Goal: Task Accomplishment & Management: Complete application form

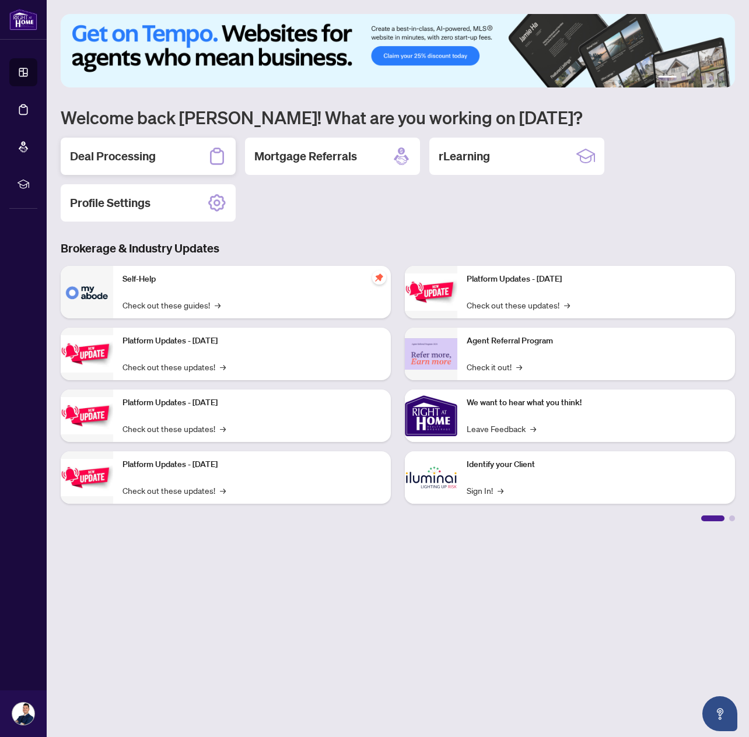
click at [121, 162] on h2 "Deal Processing" at bounding box center [113, 156] width 86 height 16
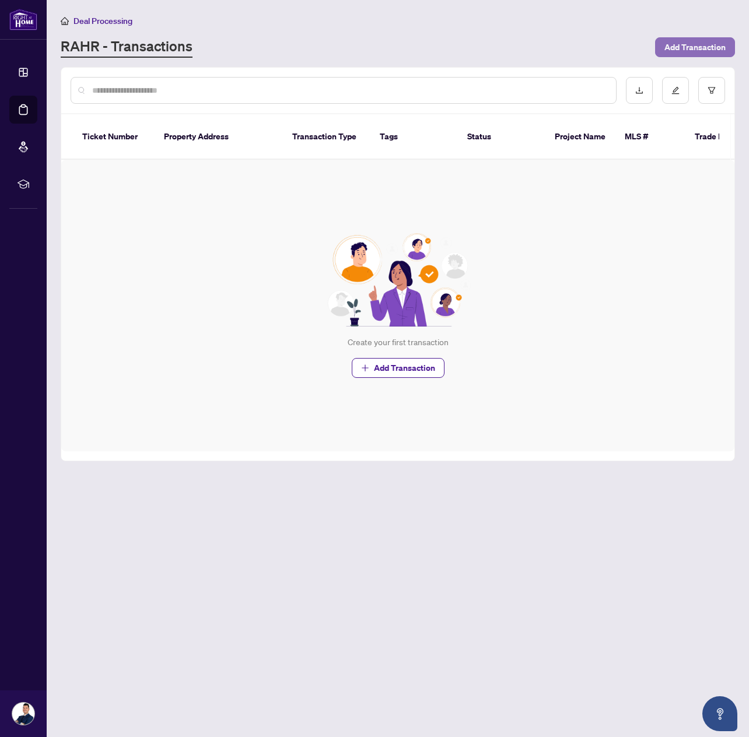
click at [673, 51] on span "Add Transaction" at bounding box center [694, 47] width 61 height 19
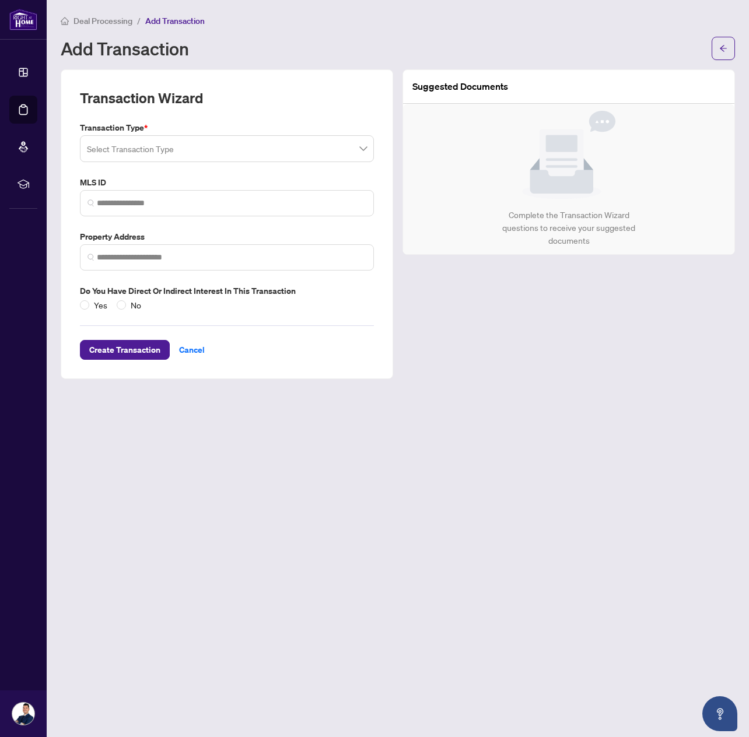
click at [199, 150] on input "search" at bounding box center [221, 151] width 269 height 26
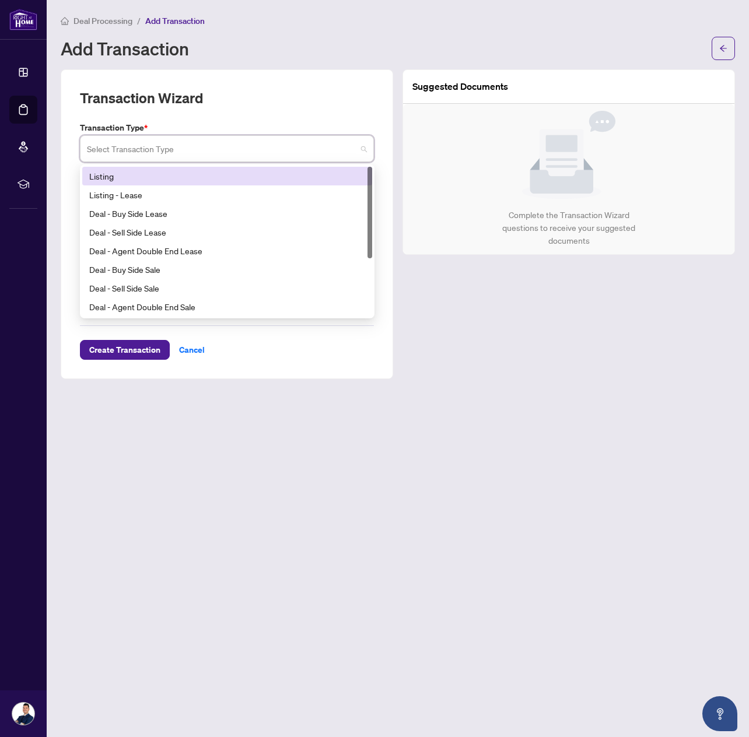
click at [159, 177] on div "Listing" at bounding box center [227, 176] width 276 height 13
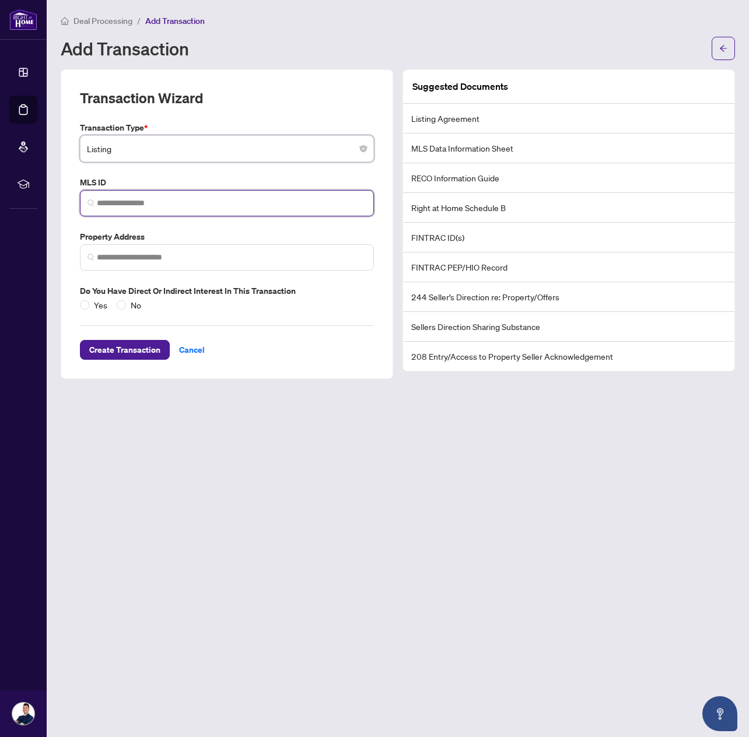
click at [149, 203] on input "search" at bounding box center [231, 203] width 269 height 12
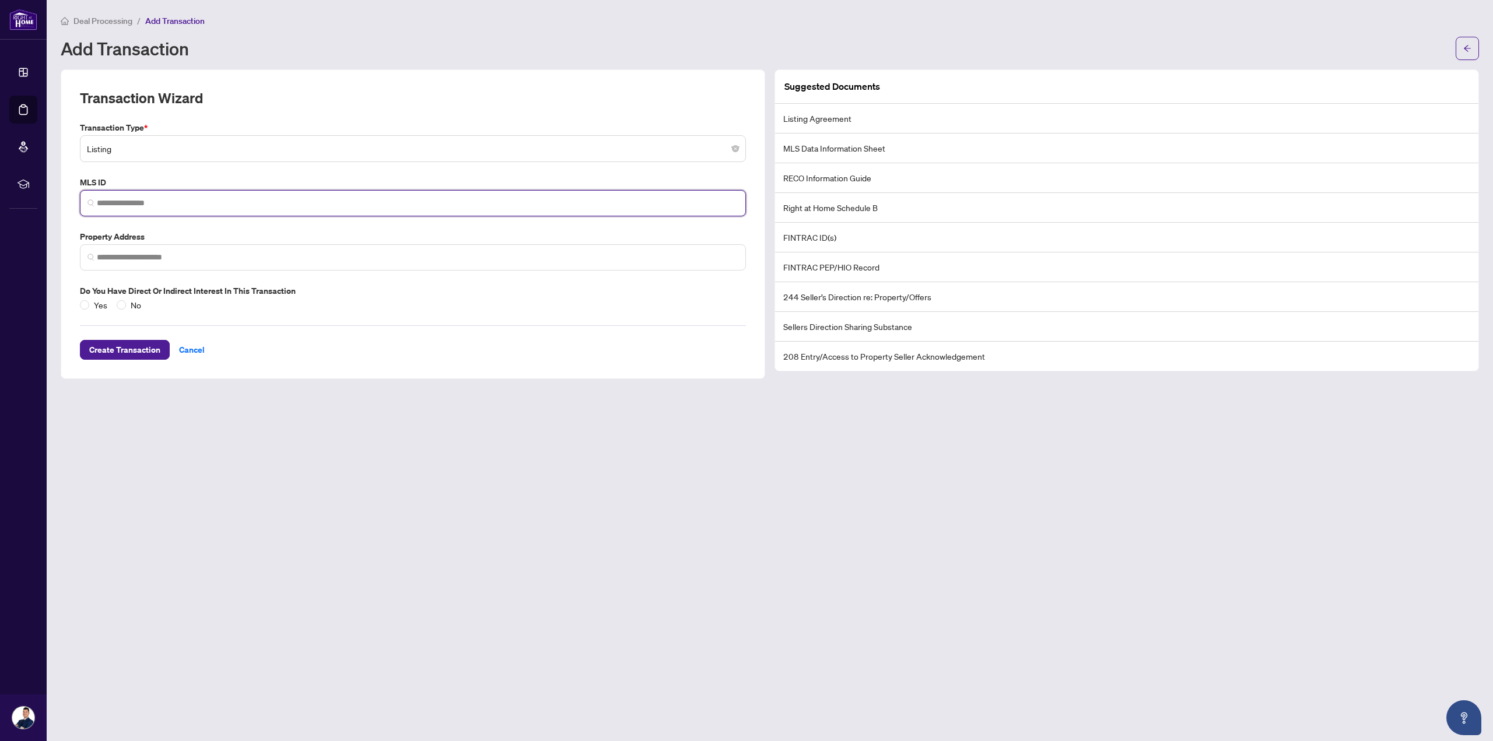
paste input "*********"
type input "*********"
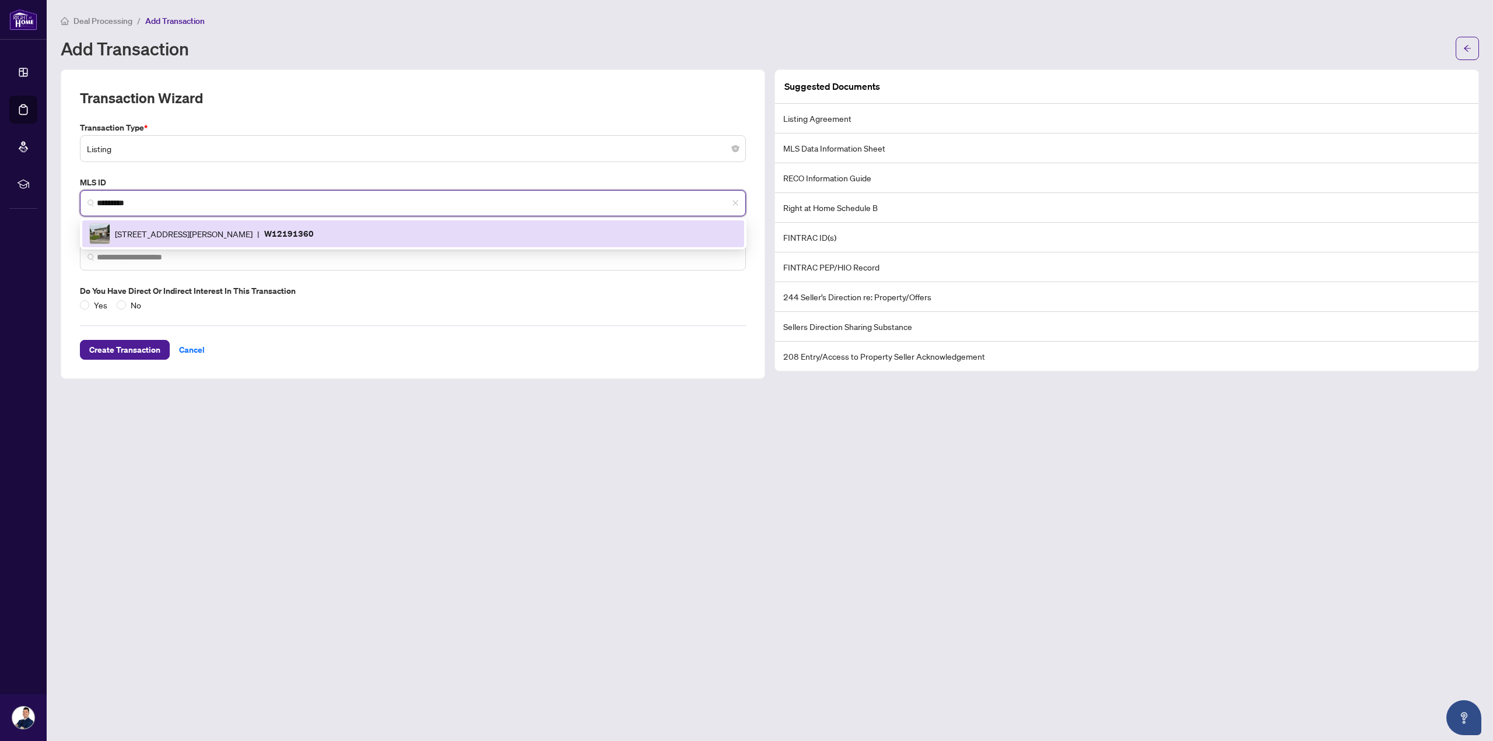
click at [252, 234] on span "[STREET_ADDRESS][PERSON_NAME]" at bounding box center [184, 233] width 138 height 13
type input "**********"
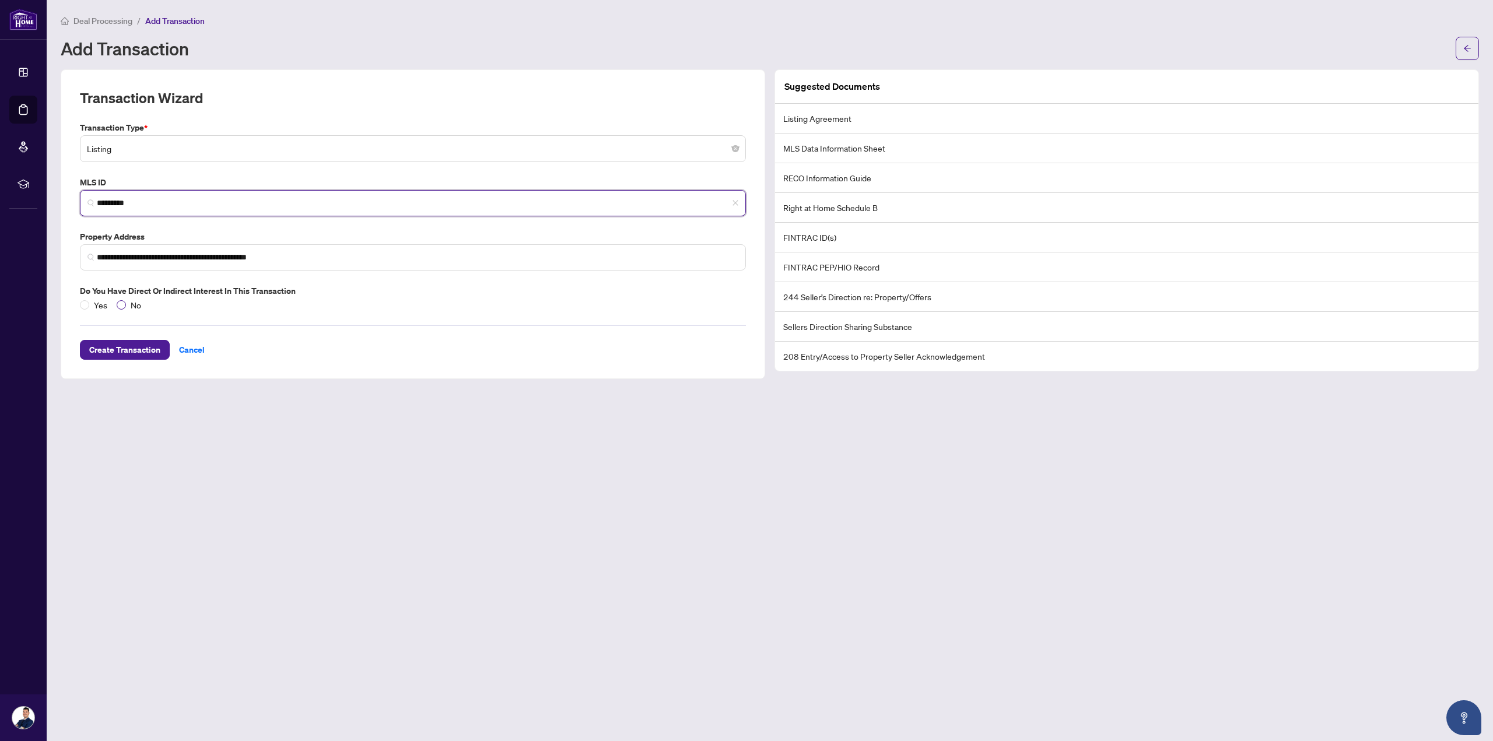
type input "*********"
click at [127, 306] on span "No" at bounding box center [136, 305] width 20 height 13
click at [139, 346] on span "Create Transaction" at bounding box center [124, 349] width 71 height 19
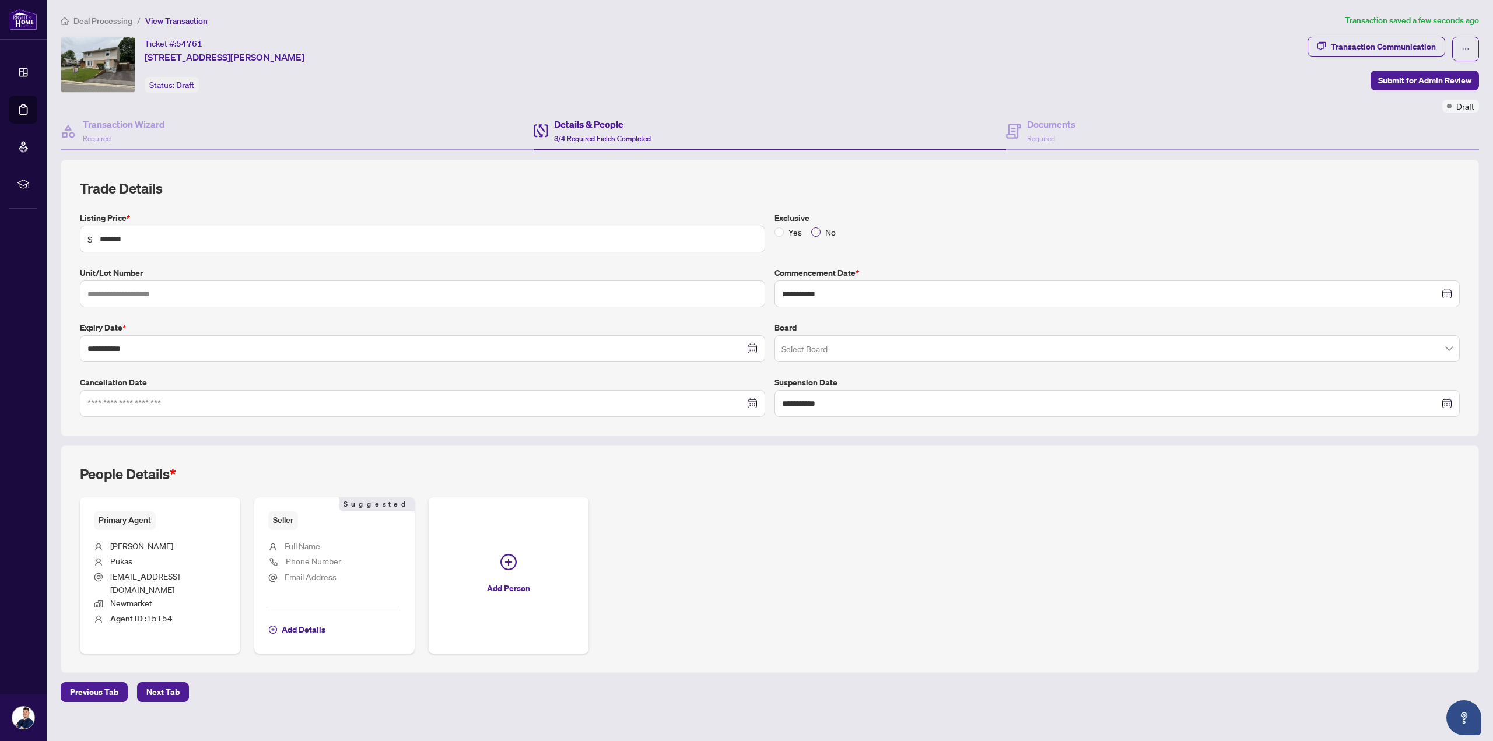
click at [748, 226] on span "No" at bounding box center [830, 232] width 20 height 13
click at [374, 397] on input at bounding box center [415, 403] width 657 height 13
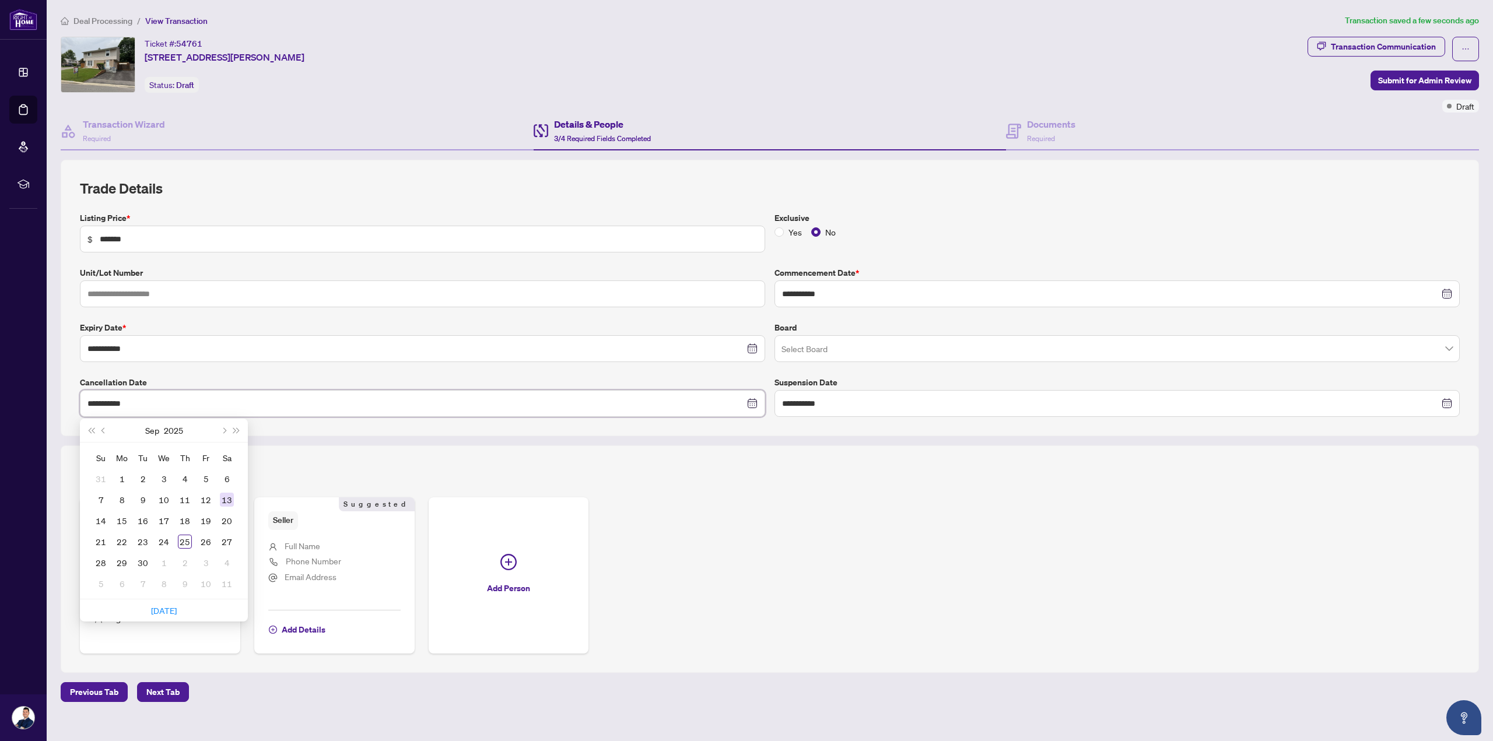
type input "**********"
click at [149, 541] on td "23" at bounding box center [142, 541] width 21 height 21
click at [419, 406] on input "**********" at bounding box center [415, 403] width 657 height 13
type input "**********"
click at [123, 542] on div "22" at bounding box center [122, 542] width 14 height 14
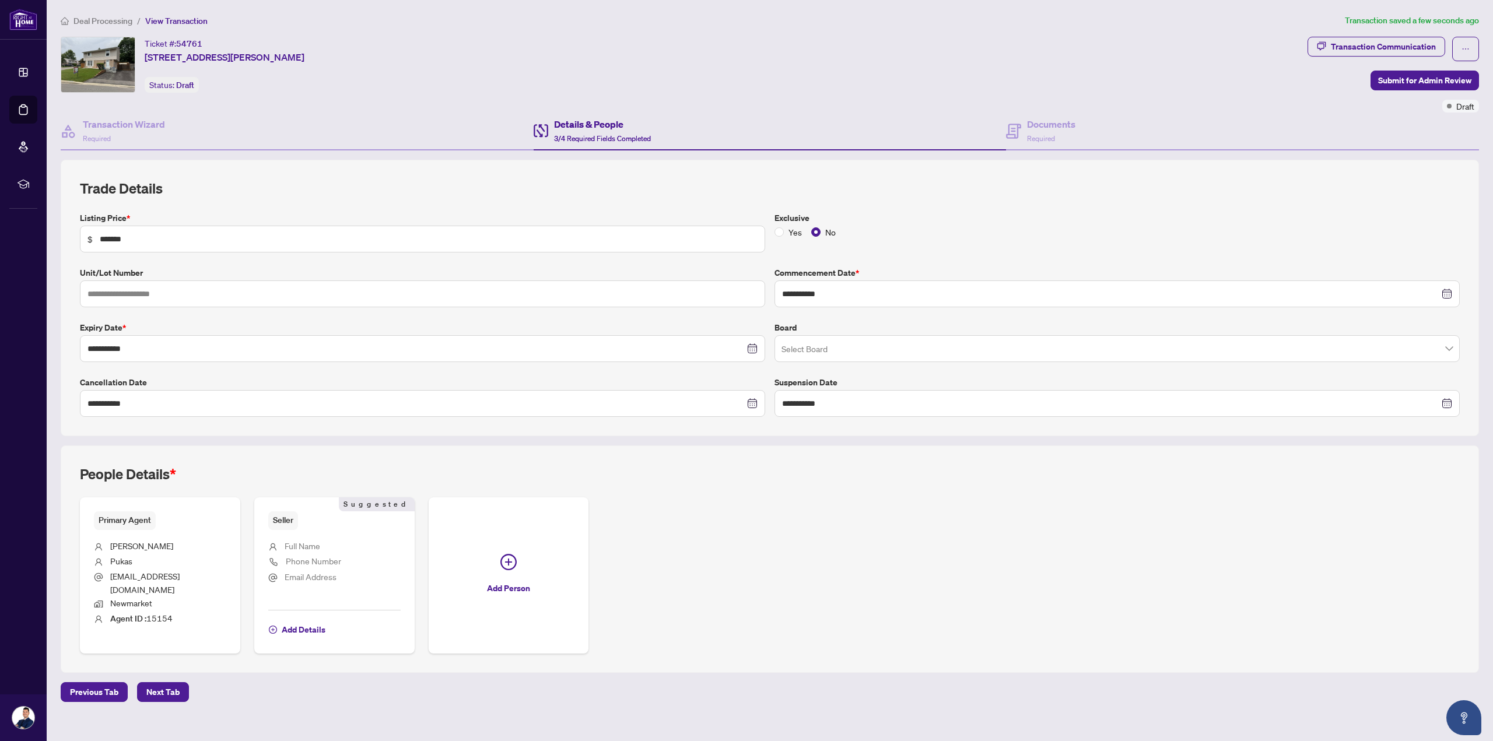
click at [272, 436] on div "**********" at bounding box center [769, 416] width 1427 height 513
click at [171, 683] on span "Next Tab" at bounding box center [162, 692] width 33 height 19
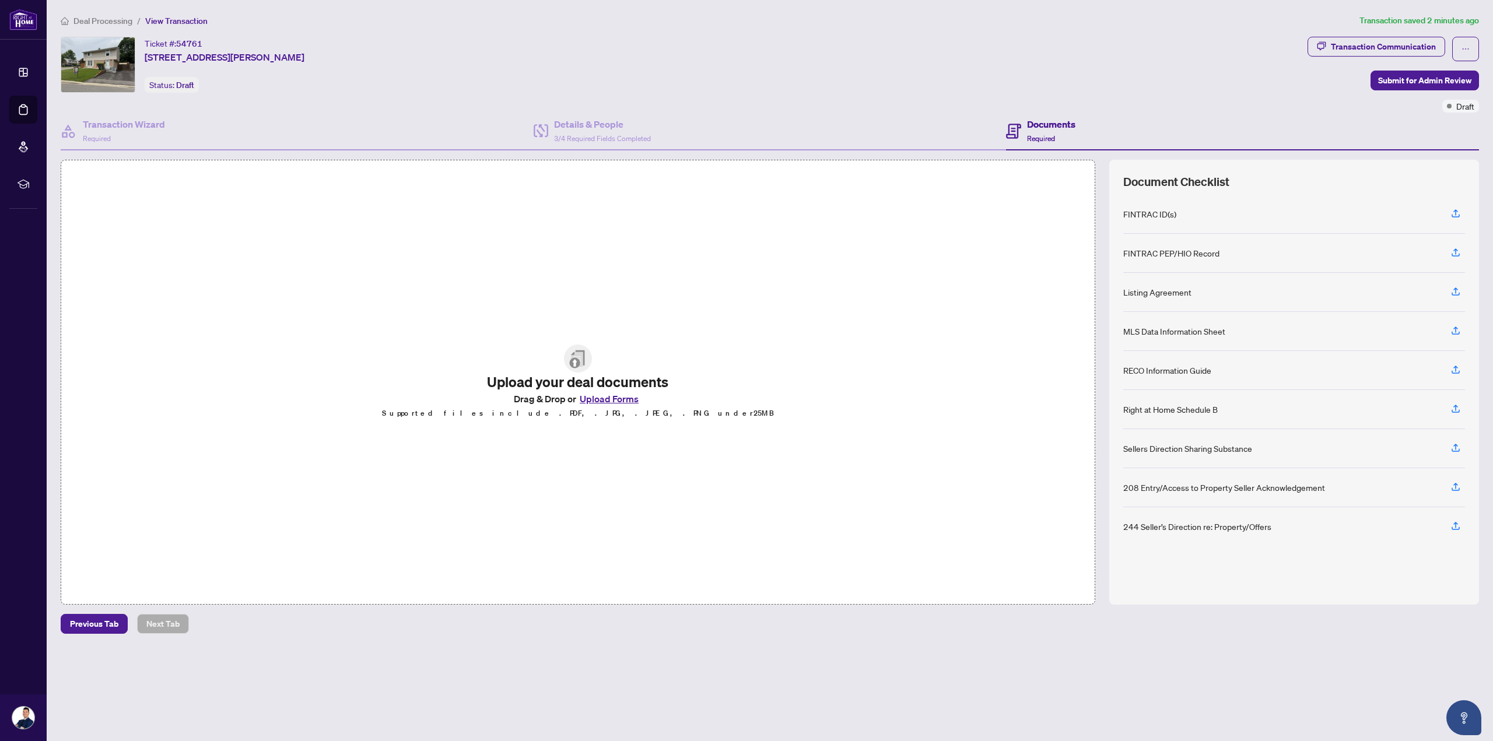
click at [594, 398] on button "Upload Forms" at bounding box center [609, 398] width 66 height 15
click at [613, 393] on button "Upload Forms" at bounding box center [609, 398] width 66 height 15
click at [682, 261] on div "Upload your deal documents Drag & Drop or Upload Forms Supported files include …" at bounding box center [578, 382] width 1034 height 445
click at [629, 335] on span "Upload your deal documents Drag & Drop or Upload Forms Supported files include …" at bounding box center [578, 382] width 410 height 94
click at [584, 363] on img at bounding box center [578, 359] width 28 height 28
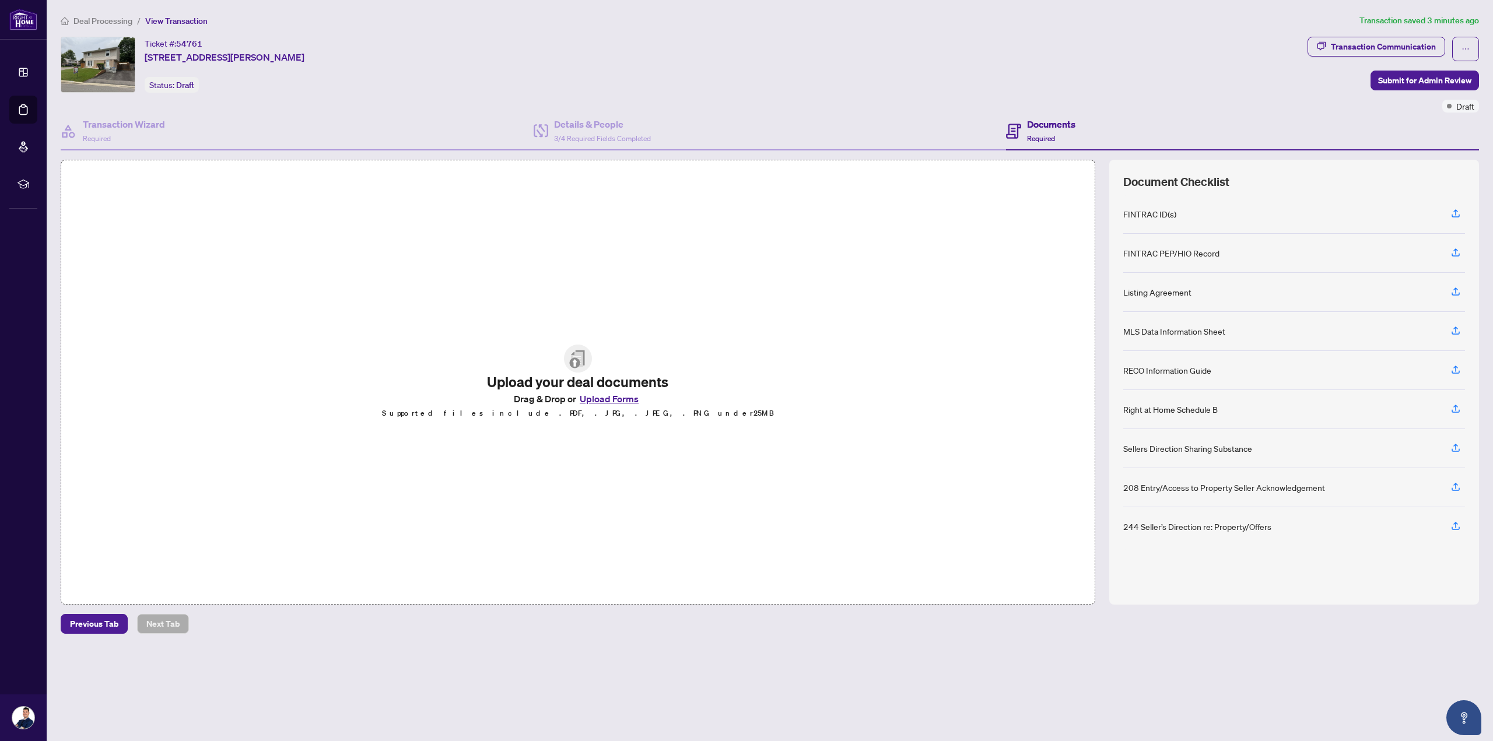
click at [612, 399] on button "Upload Forms" at bounding box center [609, 398] width 66 height 15
click at [591, 397] on button "Upload Forms" at bounding box center [609, 398] width 66 height 15
click at [599, 395] on button "Upload Forms" at bounding box center [609, 398] width 66 height 15
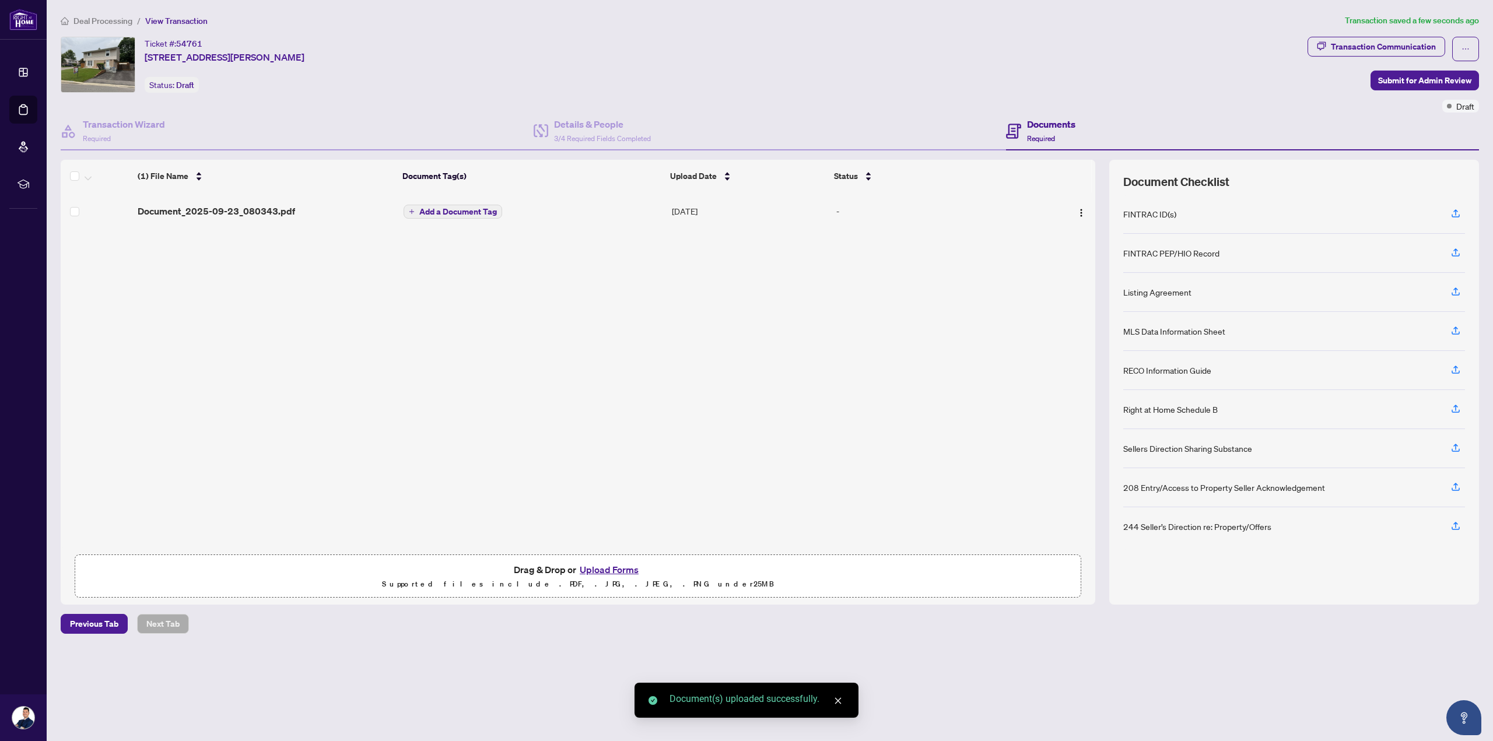
click at [748, 217] on td "-" at bounding box center [933, 210] width 205 height 37
click at [423, 210] on span "Add a Document Tag" at bounding box center [458, 212] width 78 height 8
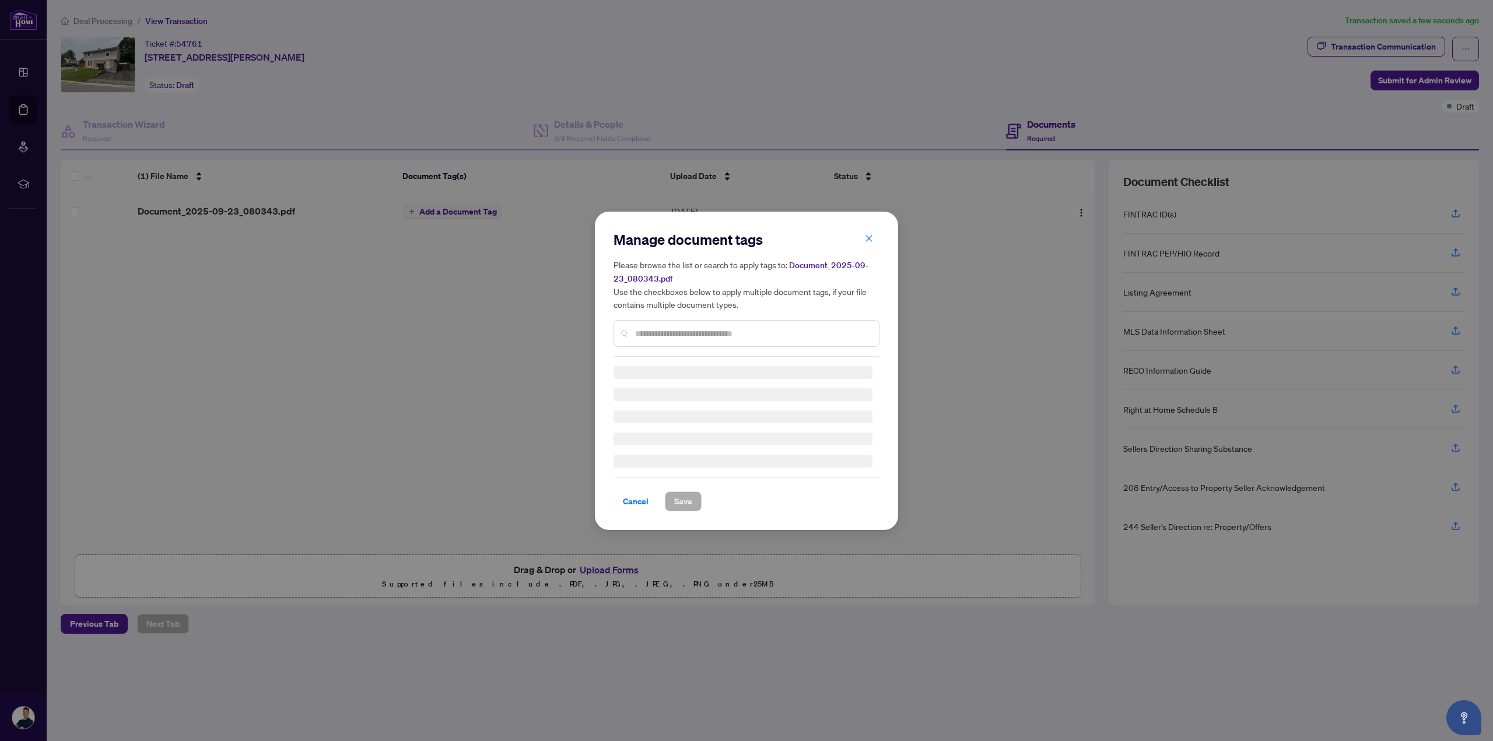
click at [709, 340] on div "Manage document tags Please browse the list or search to apply tags to: Documen…" at bounding box center [746, 370] width 266 height 281
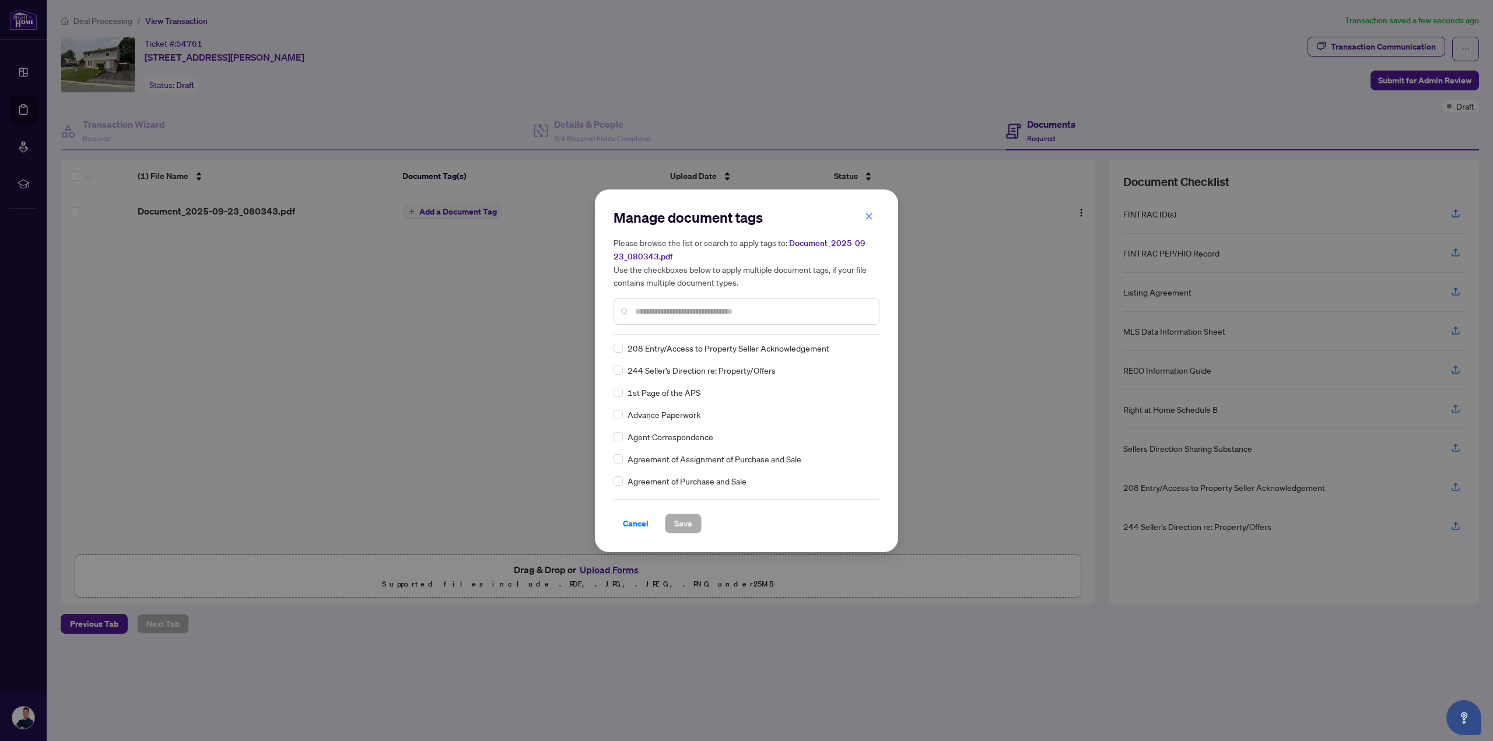
scroll to position [175, 0]
click at [683, 314] on input "text" at bounding box center [752, 311] width 234 height 13
type input "***"
click at [721, 383] on span "242 Cancellation of Listing Agreement - Authority to Offer for Sale" at bounding box center [746, 385] width 239 height 13
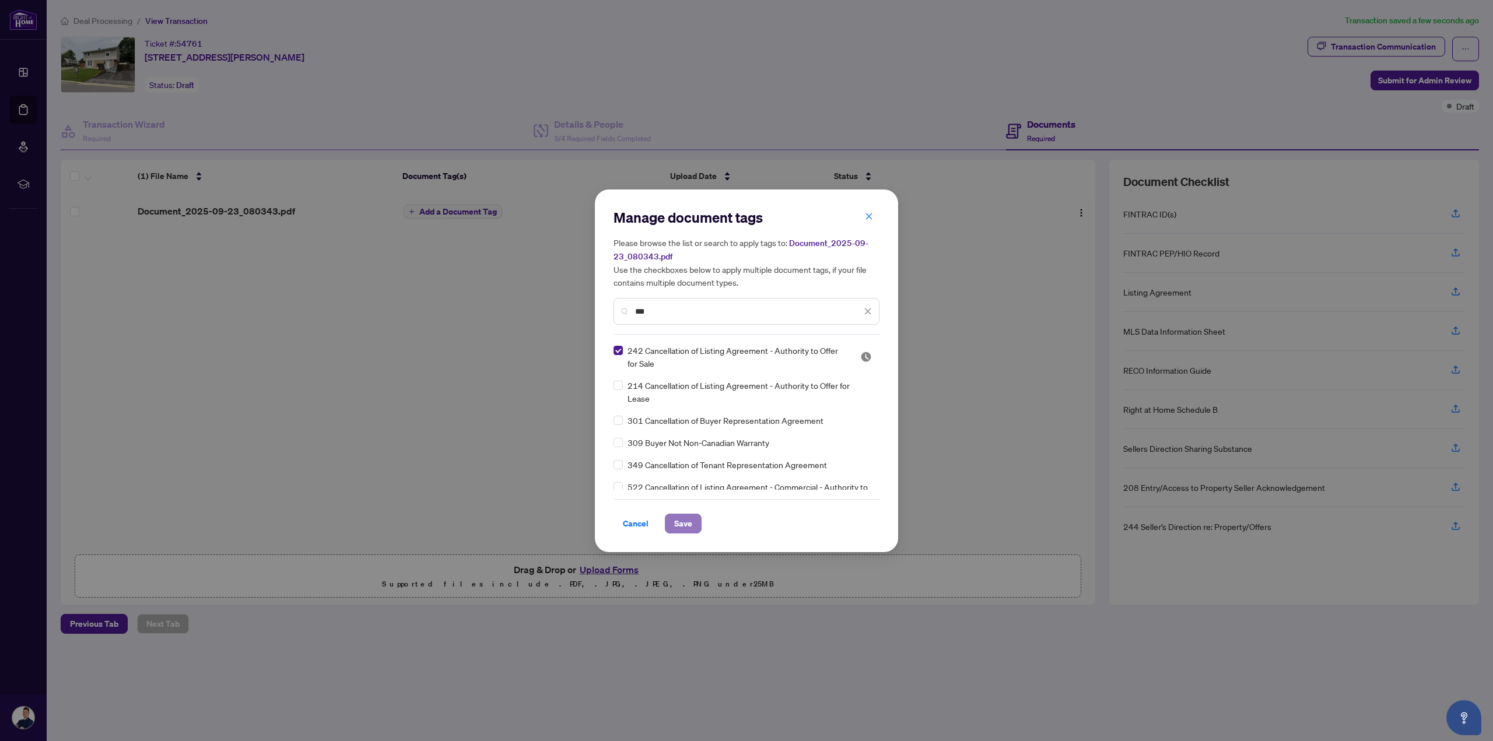
click at [690, 523] on span "Save" at bounding box center [683, 523] width 18 height 19
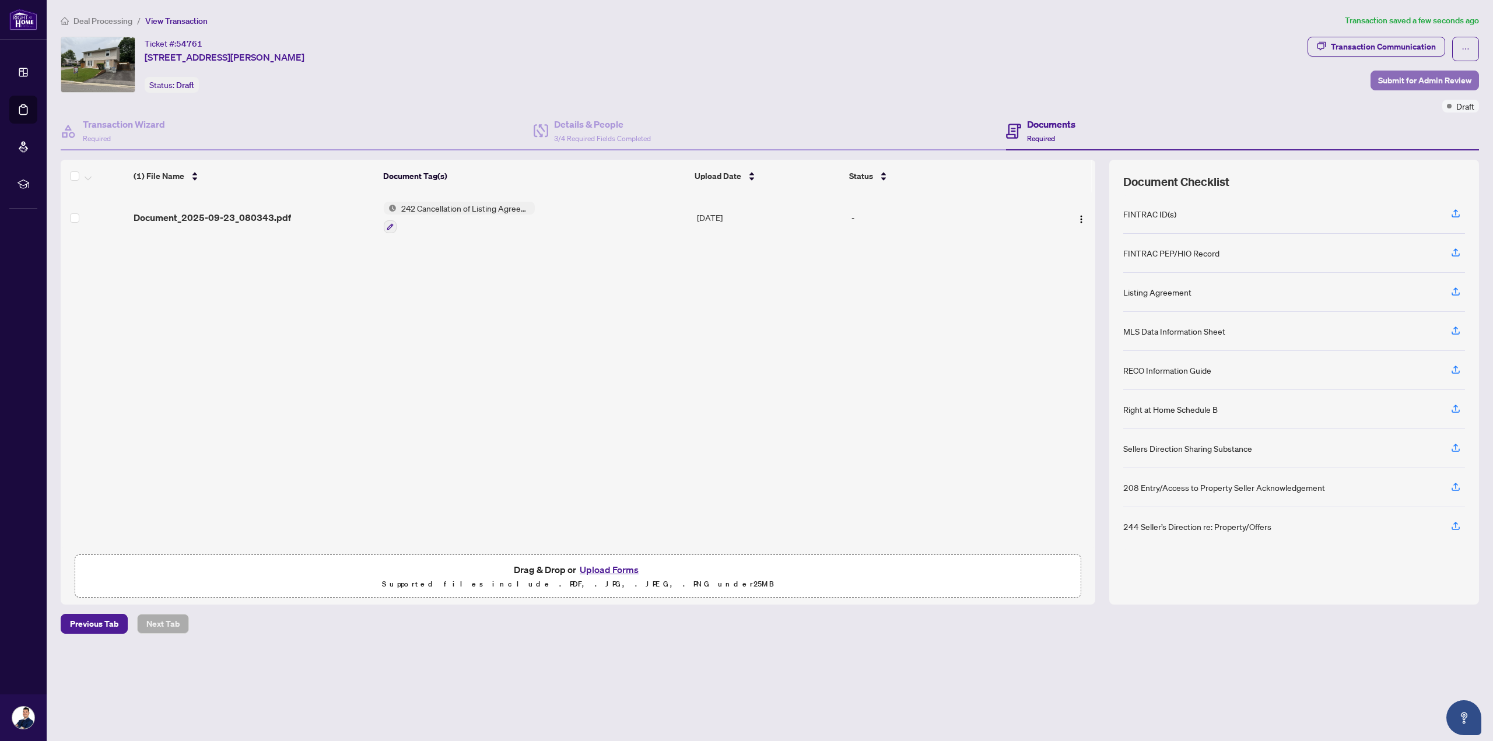
click at [748, 80] on span "Submit for Admin Review" at bounding box center [1424, 80] width 93 height 19
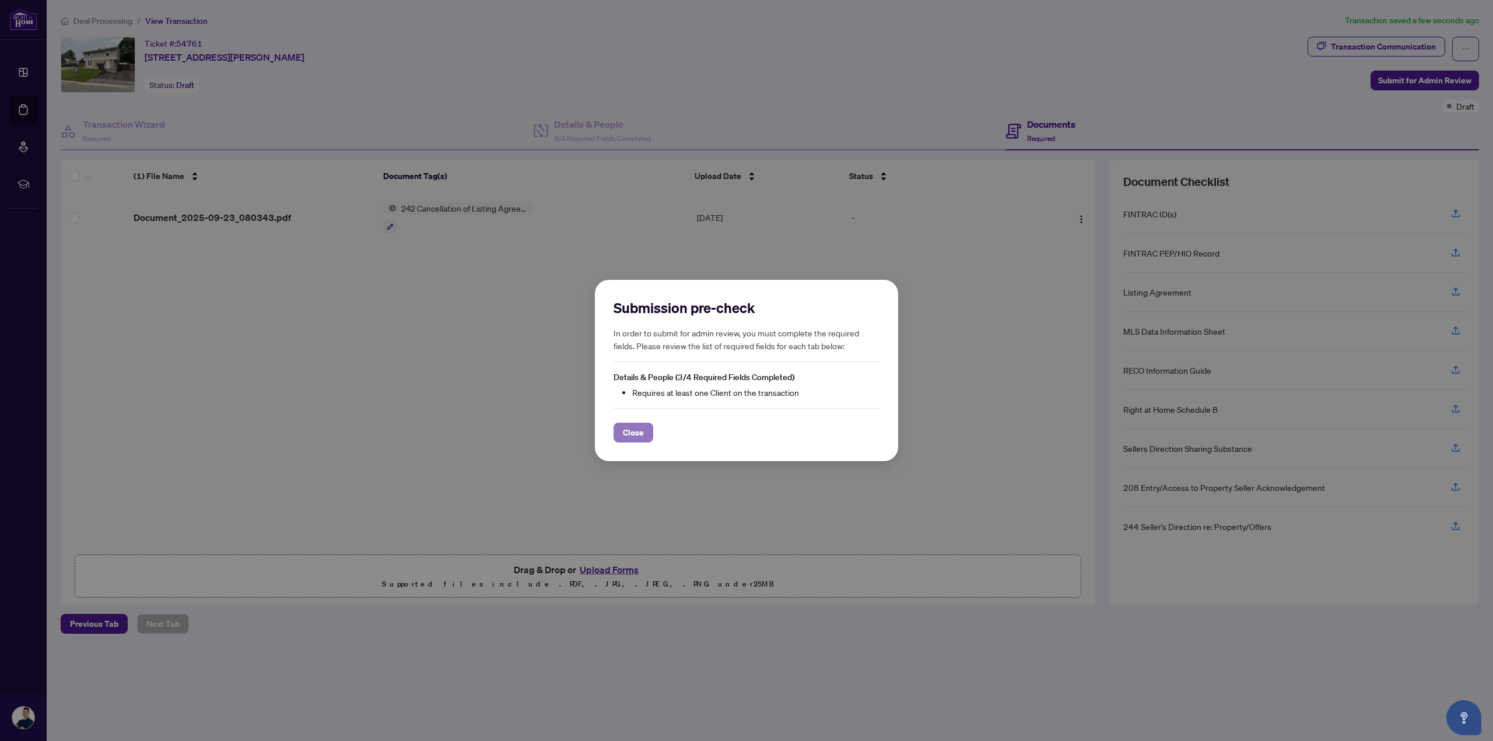
click at [626, 430] on span "Close" at bounding box center [633, 432] width 21 height 19
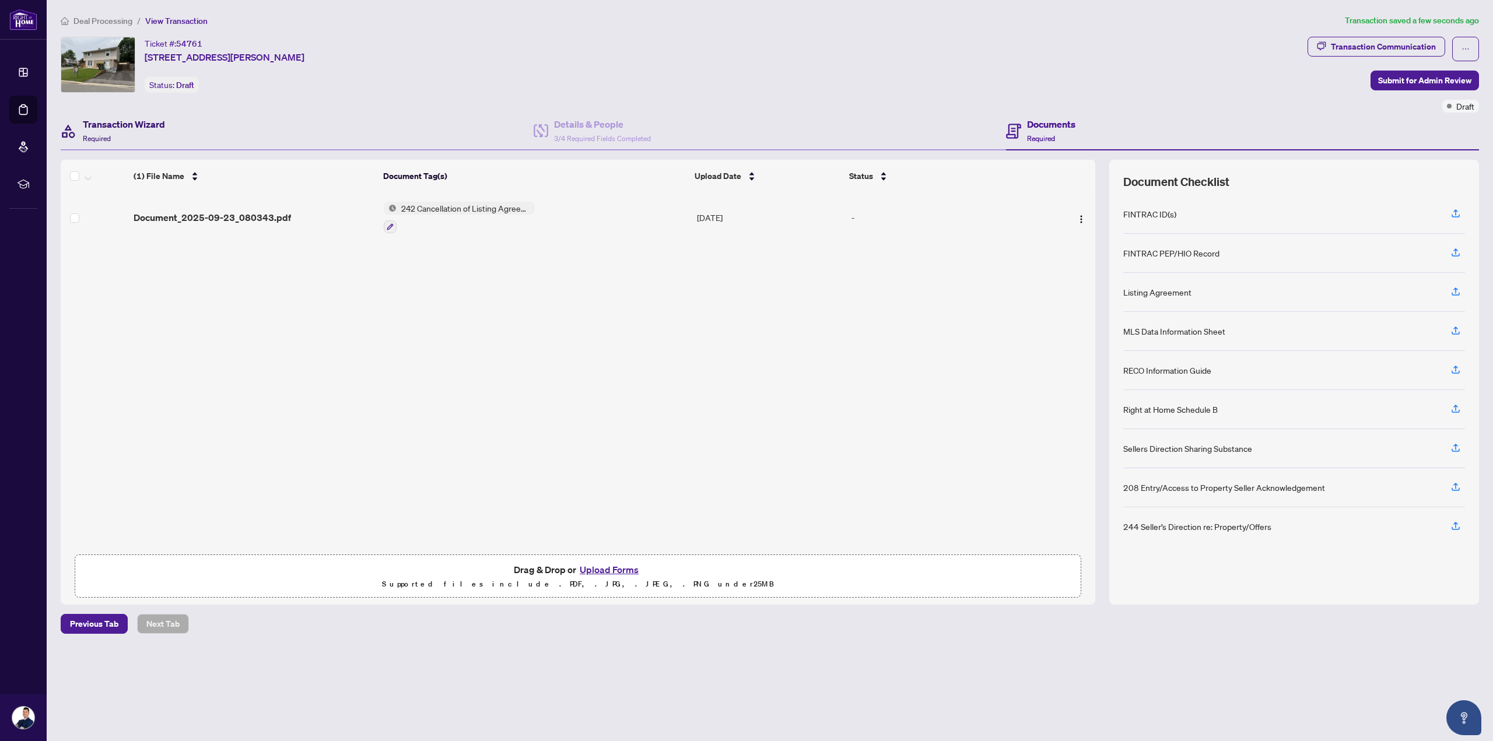
click at [140, 134] on div "Transaction Wizard Required" at bounding box center [124, 130] width 82 height 27
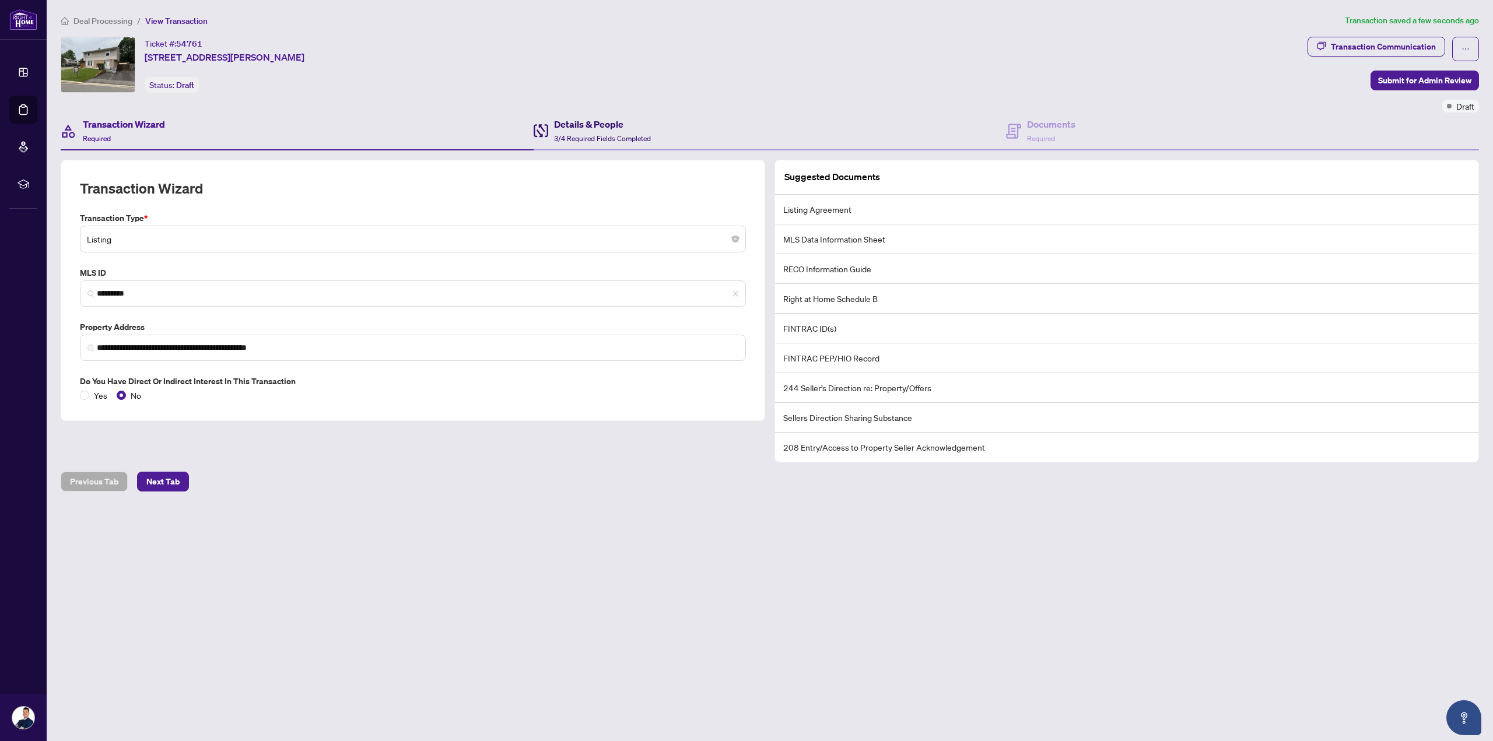
click at [582, 128] on h4 "Details & People" at bounding box center [602, 124] width 97 height 14
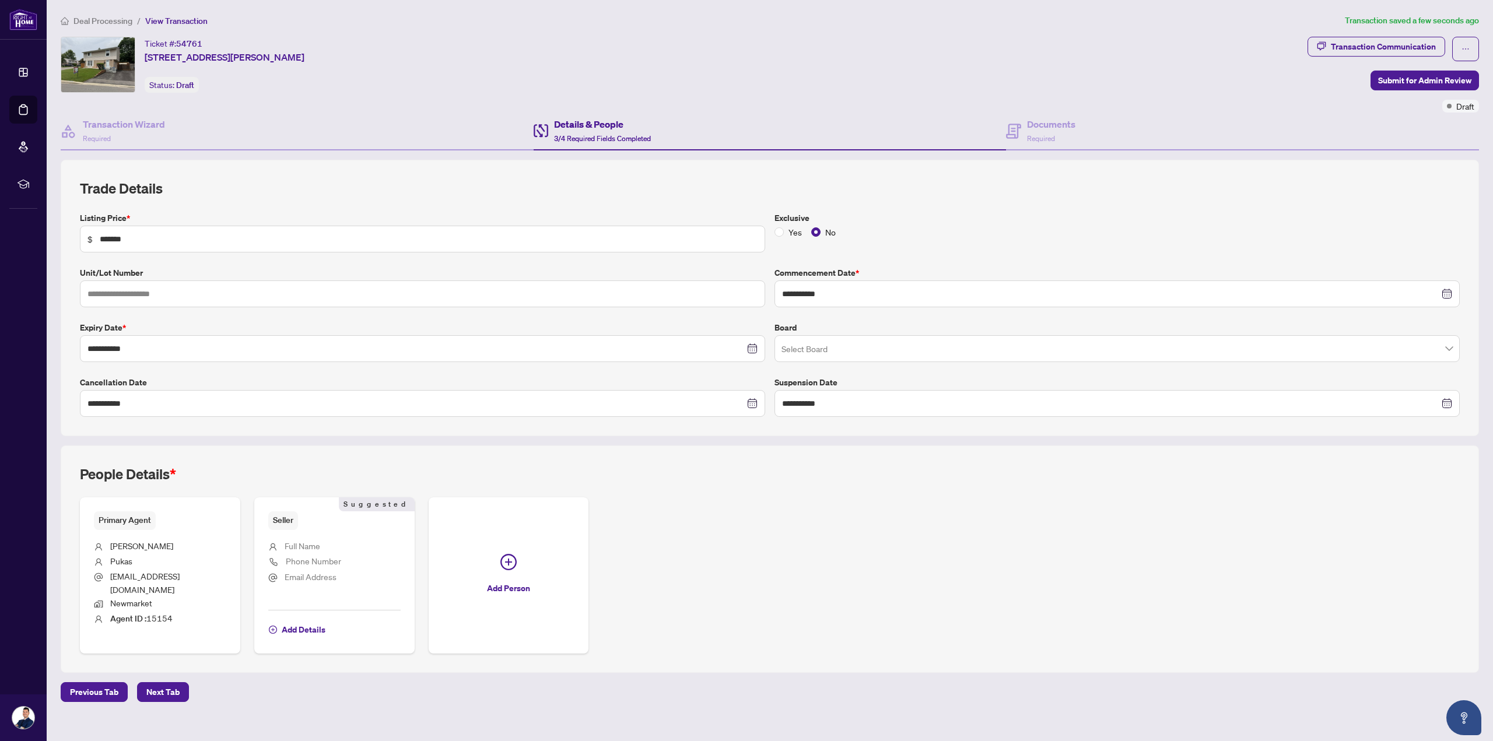
click at [748, 350] on input "search" at bounding box center [1111, 351] width 661 height 26
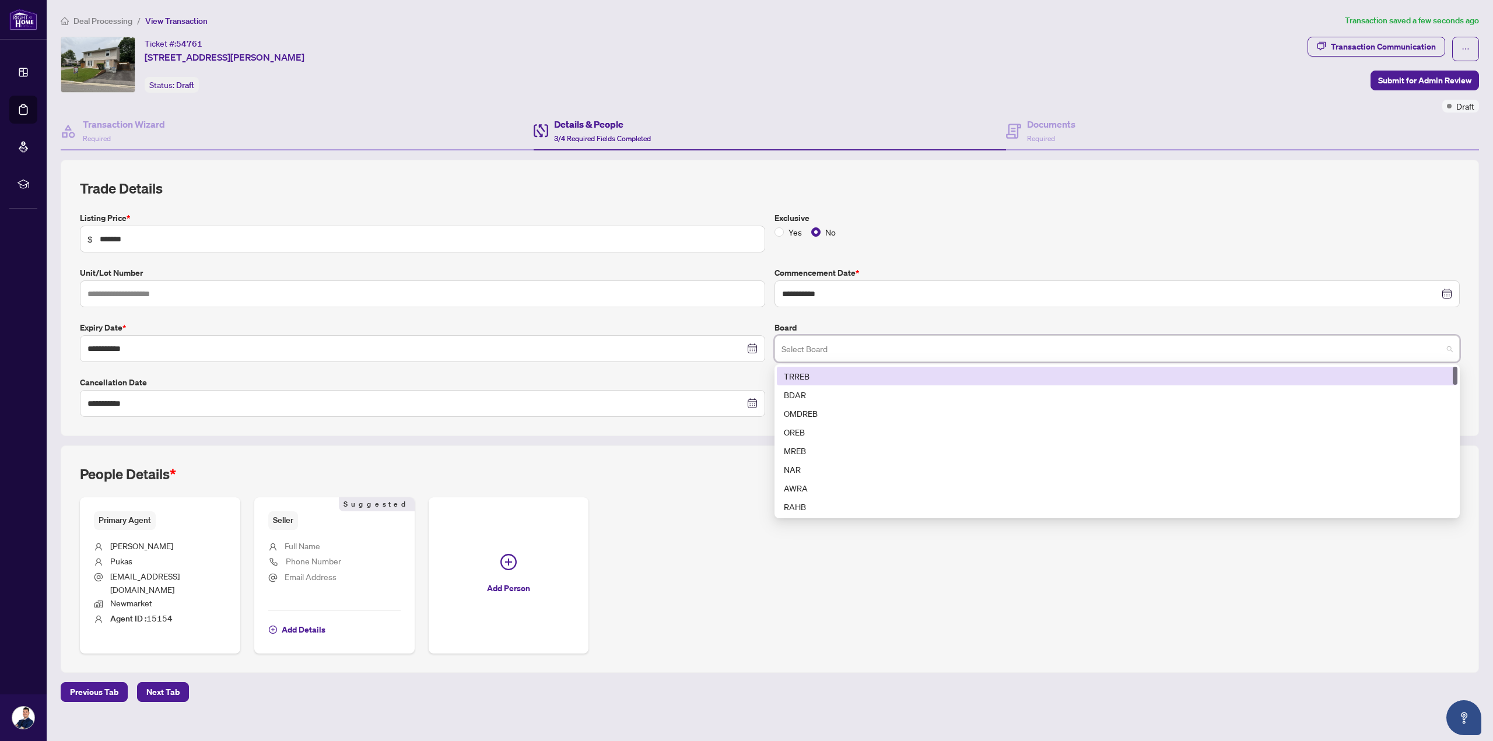
click at [748, 370] on div "TRREB" at bounding box center [1117, 376] width 666 height 13
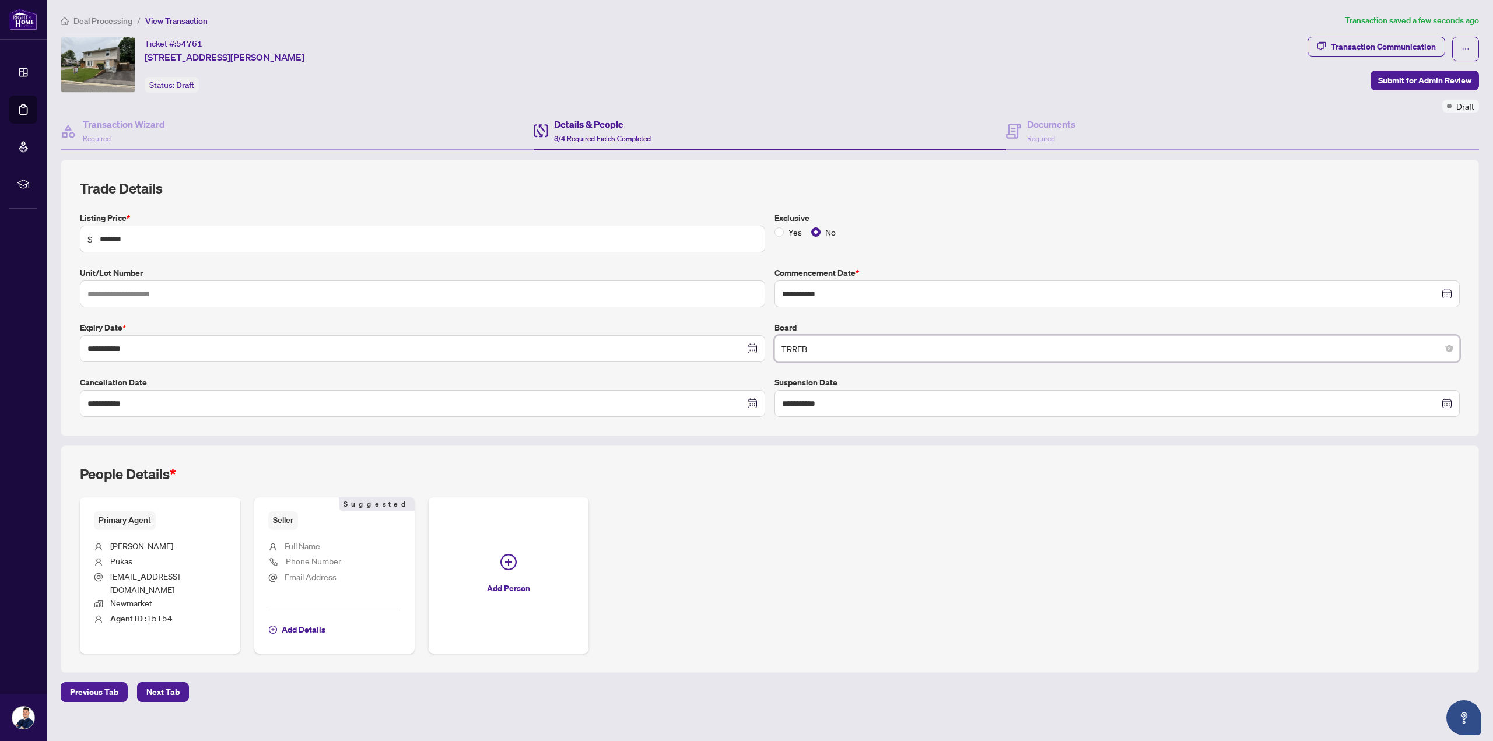
click at [142, 554] on li "Pukas" at bounding box center [160, 561] width 132 height 15
click at [316, 620] on span "Add Details" at bounding box center [304, 629] width 44 height 19
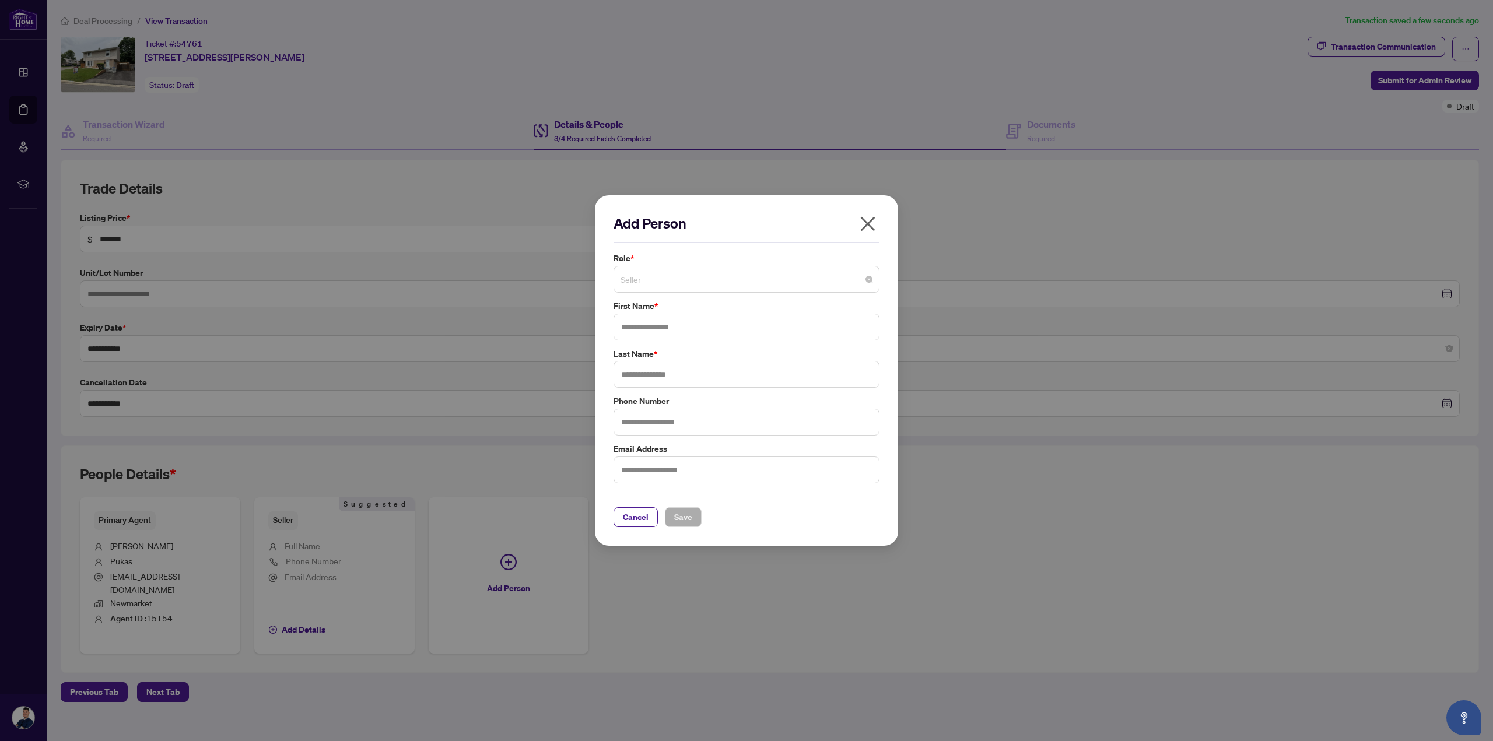
click at [674, 287] on span "Seller" at bounding box center [746, 279] width 252 height 22
click at [705, 248] on div "Add Person Role * Seller Seller 1 10 Seller Additional [PERSON_NAME] Agent Corp…" at bounding box center [746, 371] width 266 height 314
click at [666, 320] on input "text" at bounding box center [746, 327] width 266 height 27
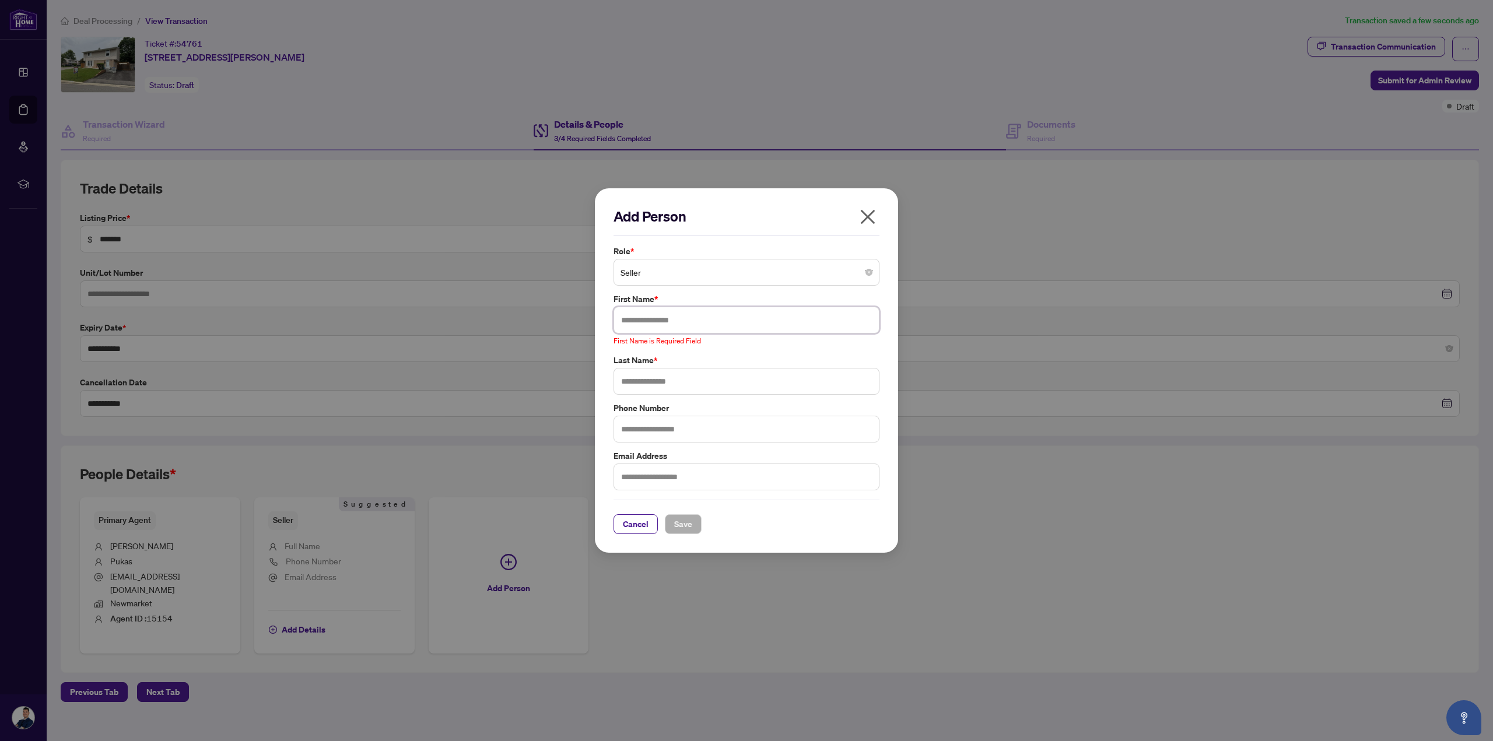
click at [644, 324] on input "text" at bounding box center [746, 320] width 266 height 27
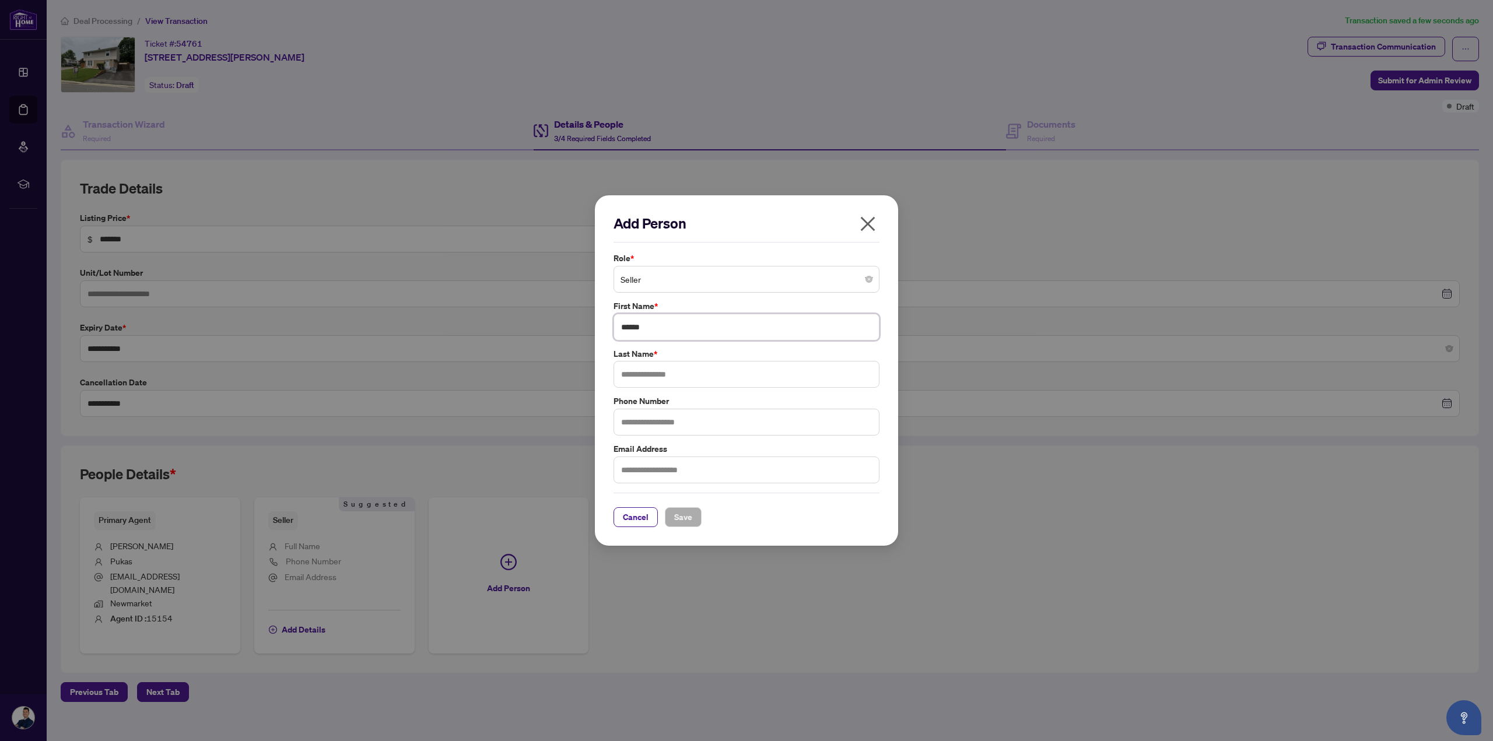
type input "******"
type input "********"
click at [691, 518] on button "Save" at bounding box center [683, 517] width 37 height 20
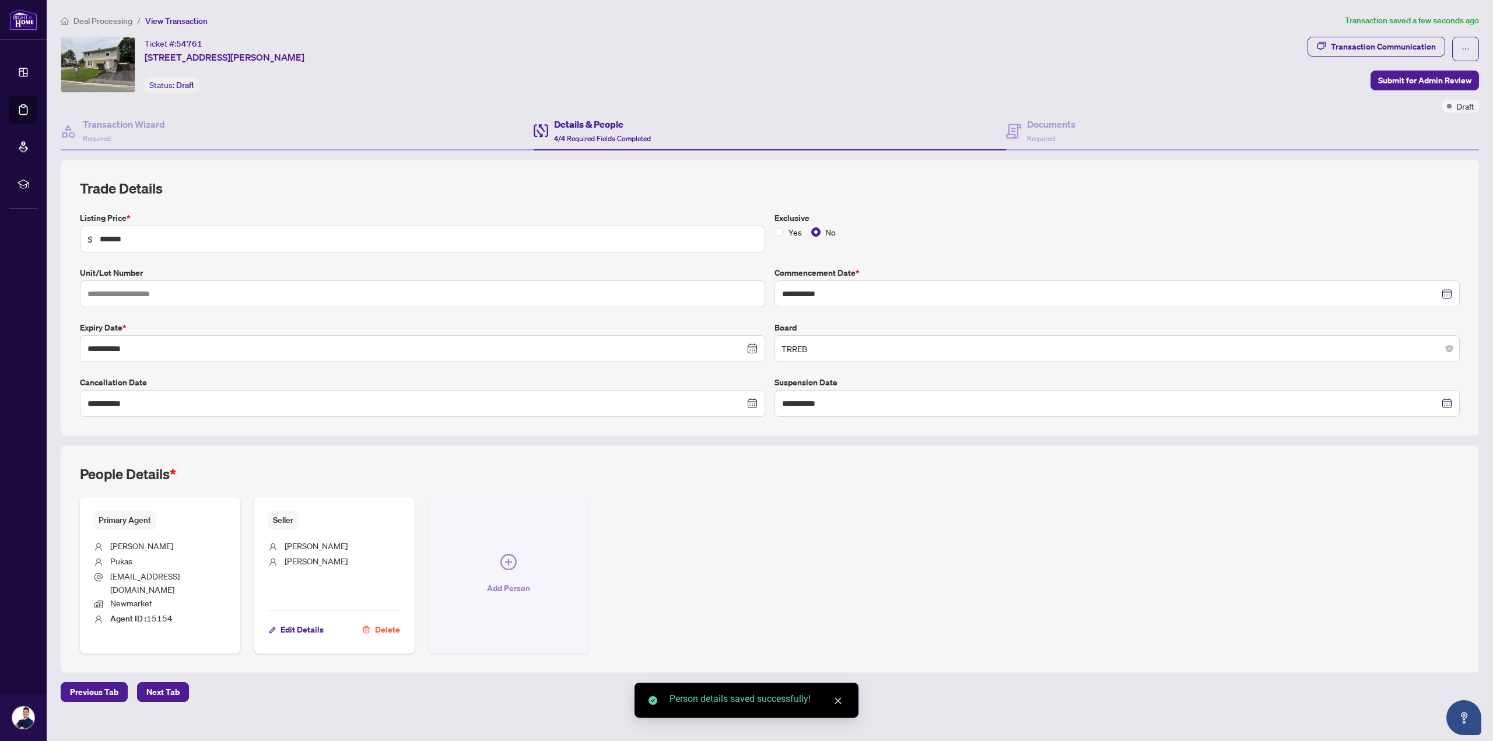
click at [506, 566] on button "Add Person" at bounding box center [509, 575] width 160 height 156
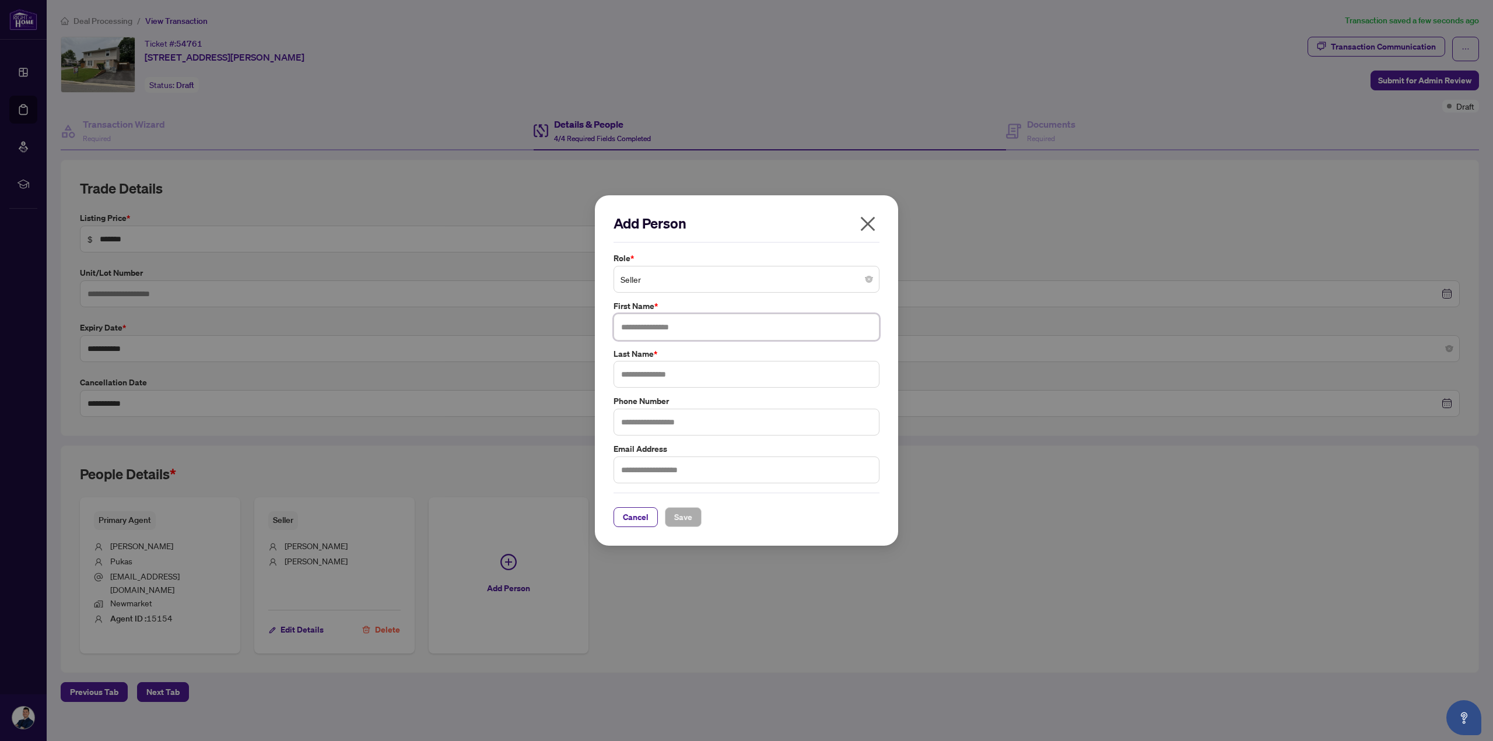
click at [673, 323] on input "text" at bounding box center [746, 327] width 266 height 27
type input "****"
type input "********"
click at [675, 517] on span "Save" at bounding box center [683, 517] width 18 height 19
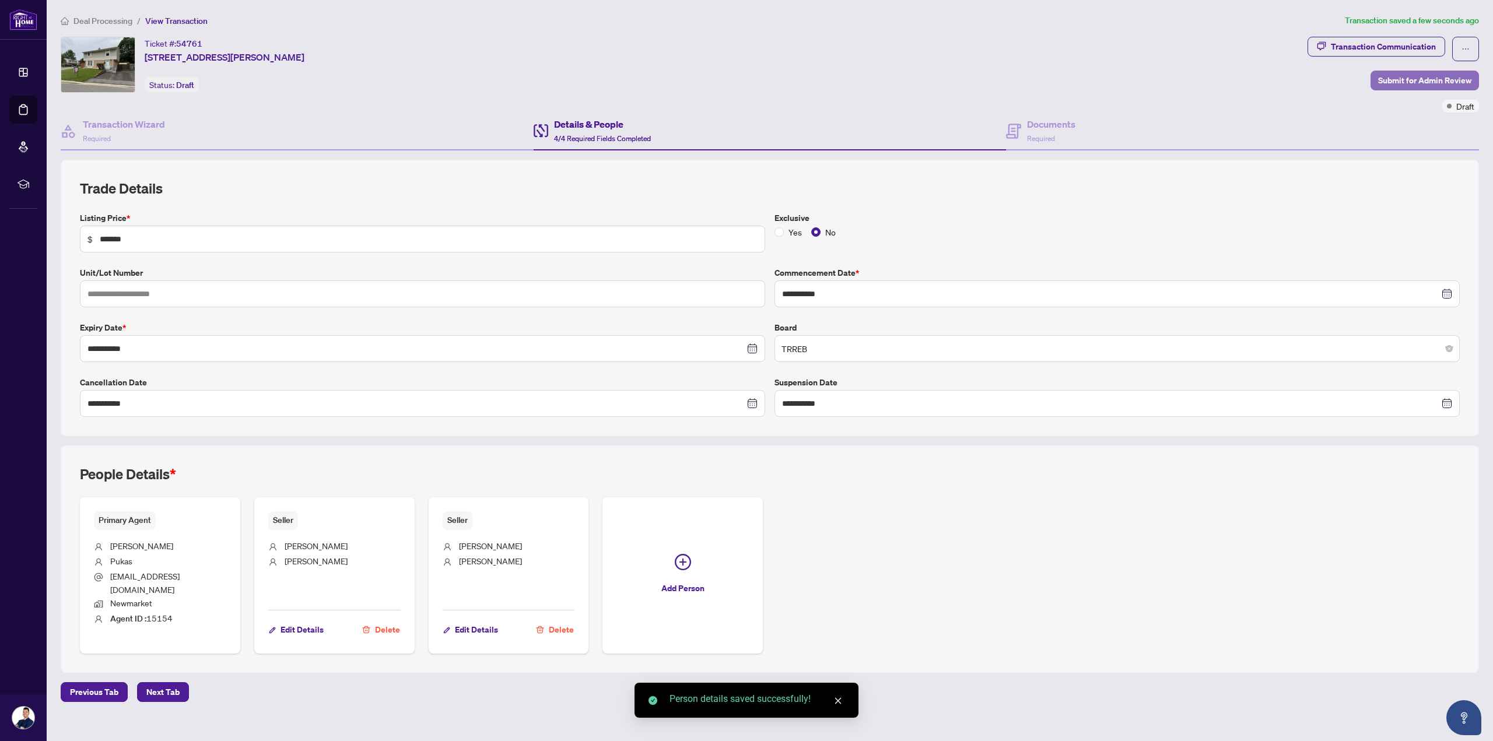
click at [748, 89] on button "Submit for Admin Review" at bounding box center [1424, 81] width 108 height 20
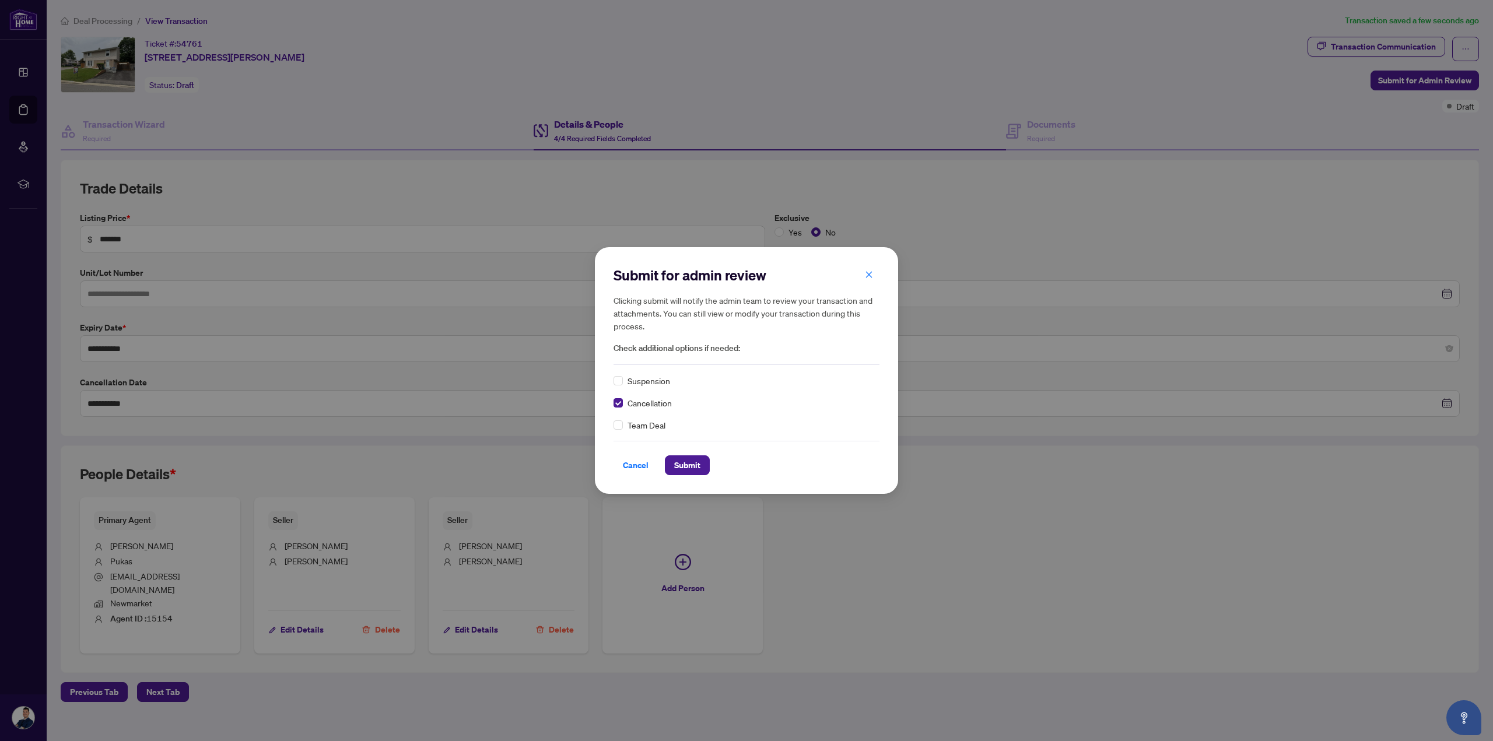
click at [611, 381] on div "Submit for admin review Clicking submit will notify the admin team to review yo…" at bounding box center [746, 370] width 303 height 247
click at [613, 381] on div "Submit for admin review Clicking submit will notify the admin team to review yo…" at bounding box center [746, 370] width 303 height 247
click at [636, 426] on span "Team Deal" at bounding box center [646, 425] width 38 height 13
click at [627, 427] on span "Team Deal" at bounding box center [646, 425] width 38 height 13
click at [699, 466] on span "Submit" at bounding box center [687, 465] width 26 height 19
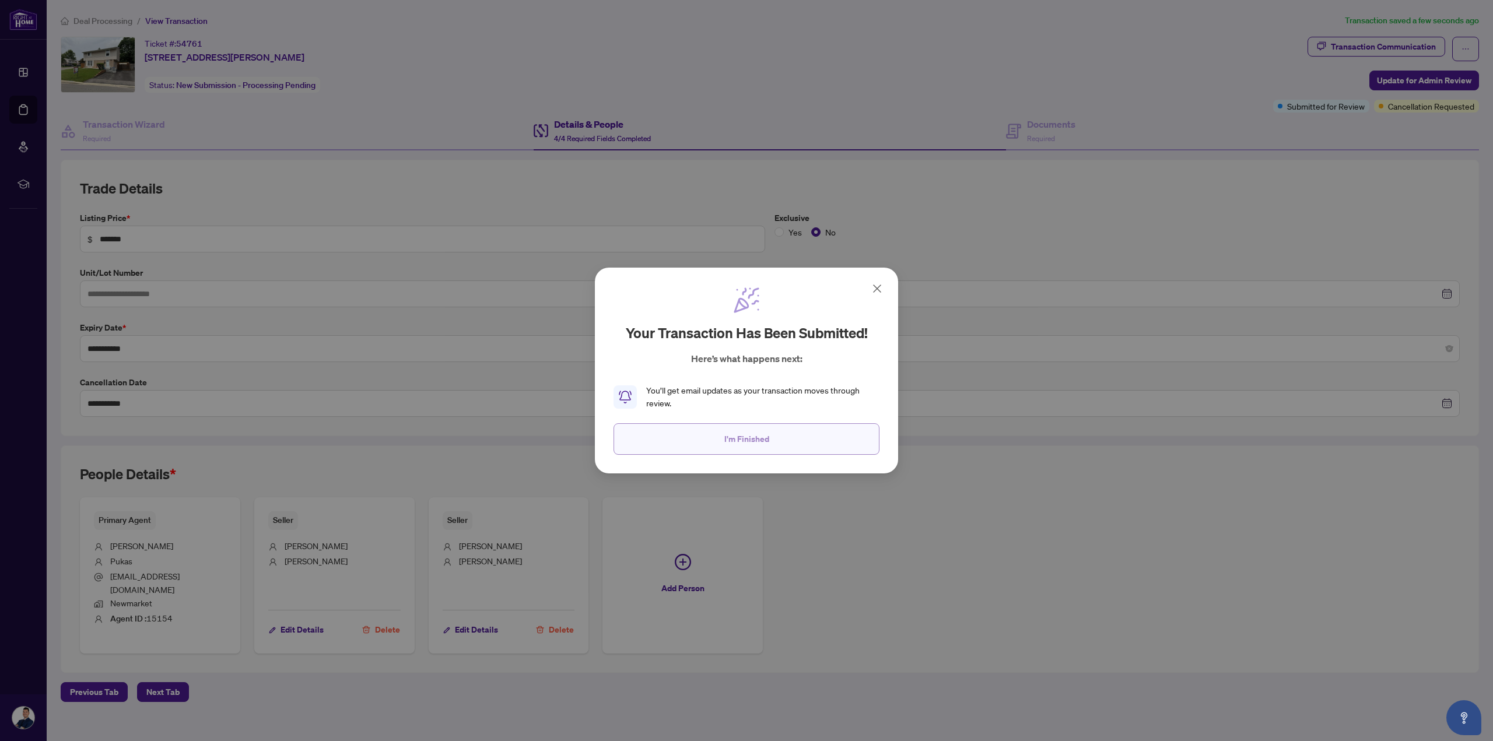
click at [712, 453] on button "I'm Finished" at bounding box center [746, 438] width 266 height 31
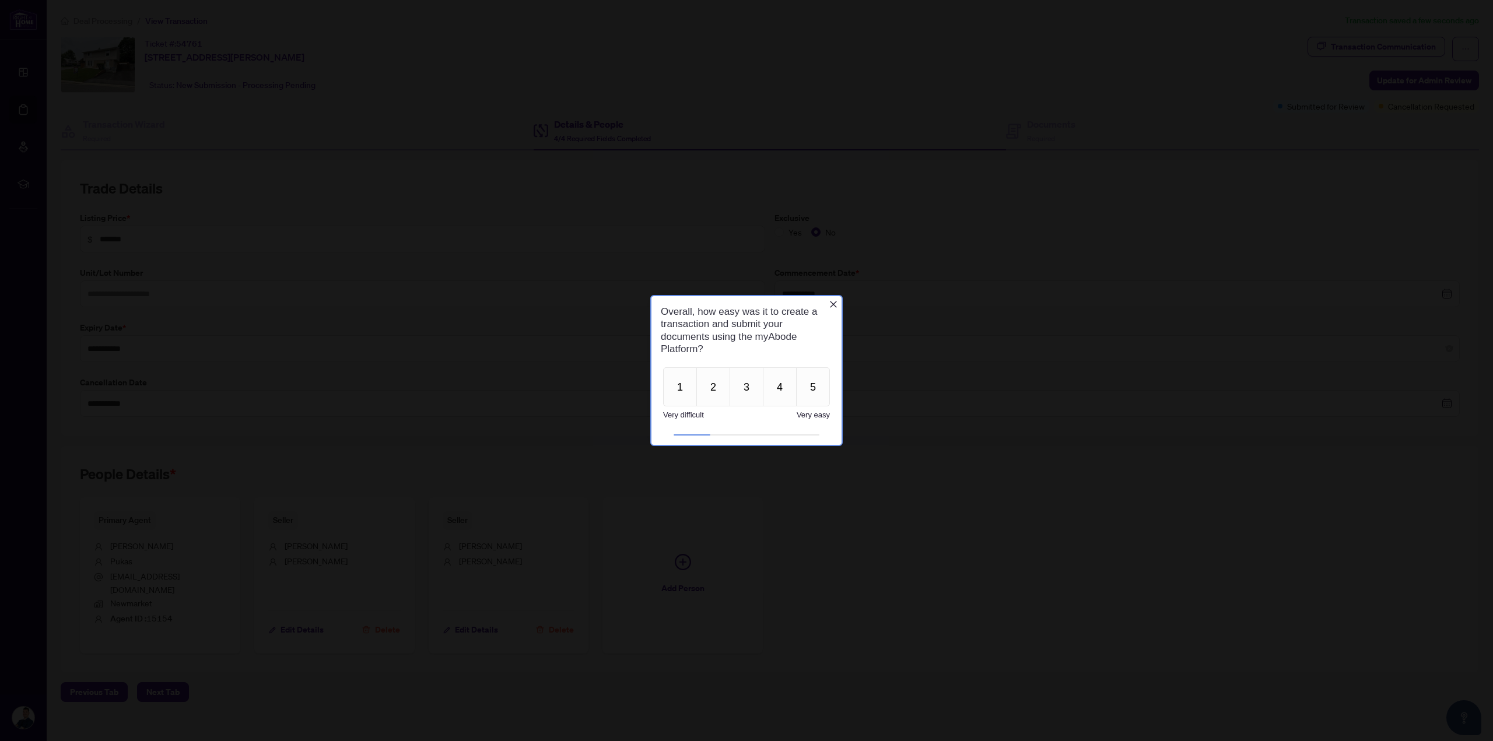
click at [748, 302] on div "Overall, how easy was it to create a transaction and submit your documents usin…" at bounding box center [746, 330] width 190 height 68
click at [748, 303] on div "Overall, how easy was it to create a transaction and submit your documents usin…" at bounding box center [746, 330] width 190 height 68
click at [748, 307] on icon "Close button" at bounding box center [833, 304] width 9 height 9
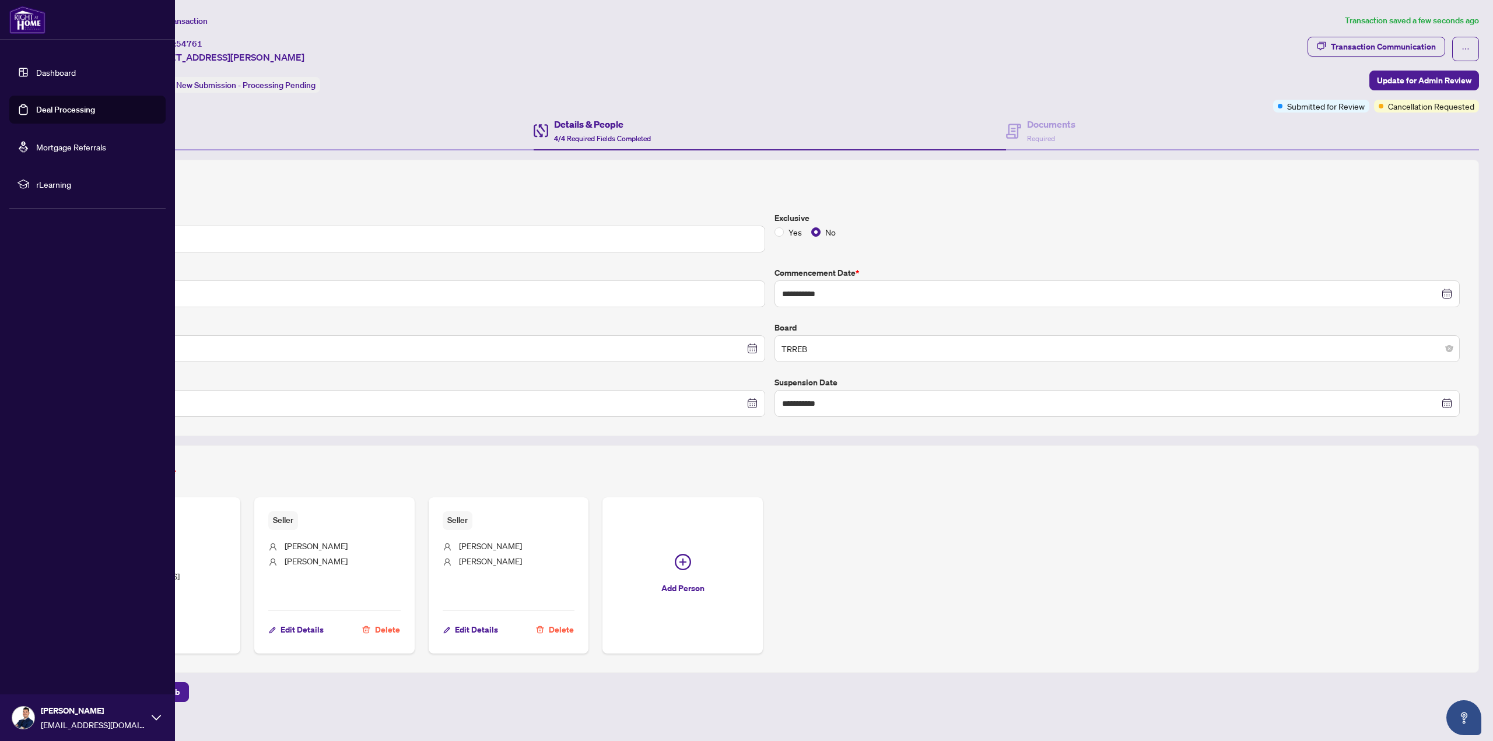
click at [36, 67] on link "Dashboard" at bounding box center [56, 72] width 40 height 10
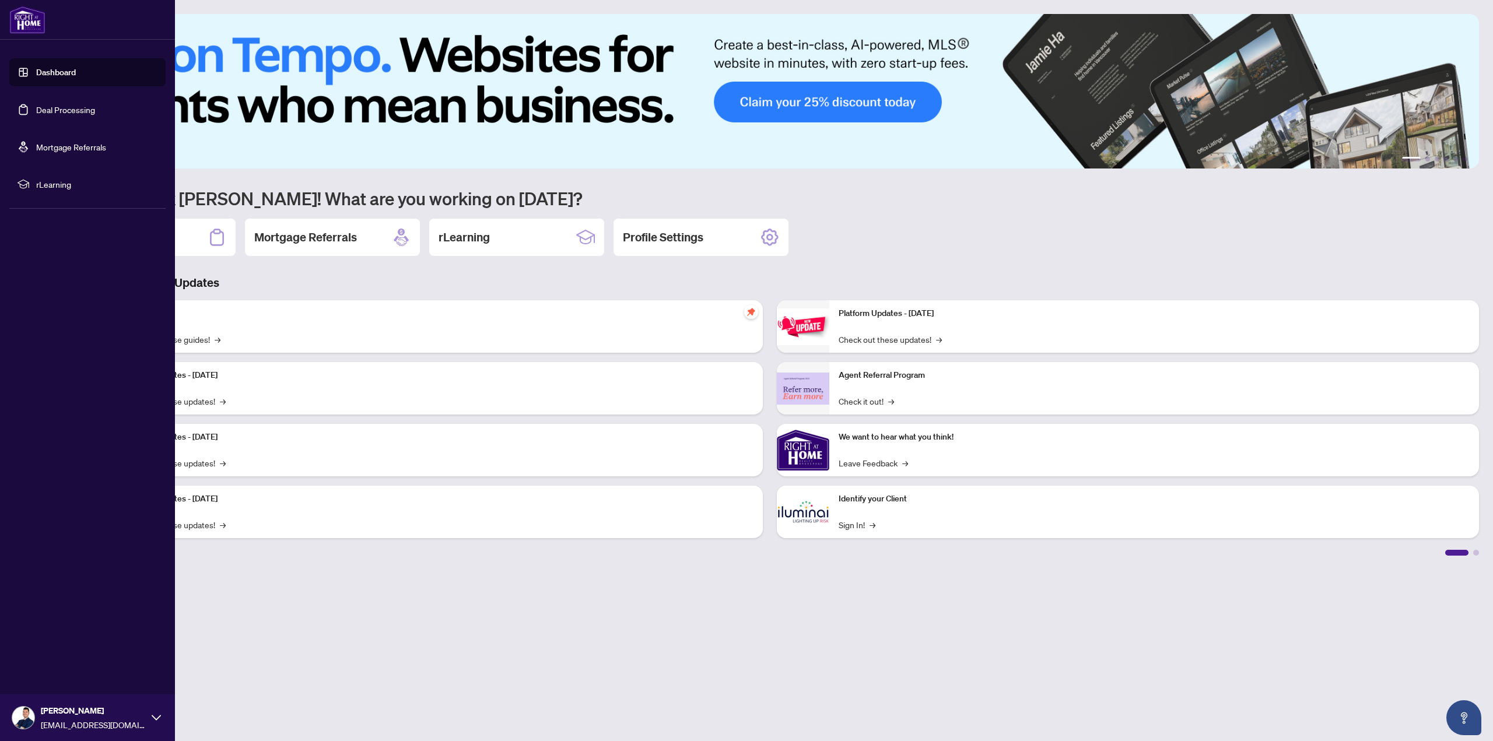
click at [58, 112] on link "Deal Processing" at bounding box center [65, 109] width 59 height 10
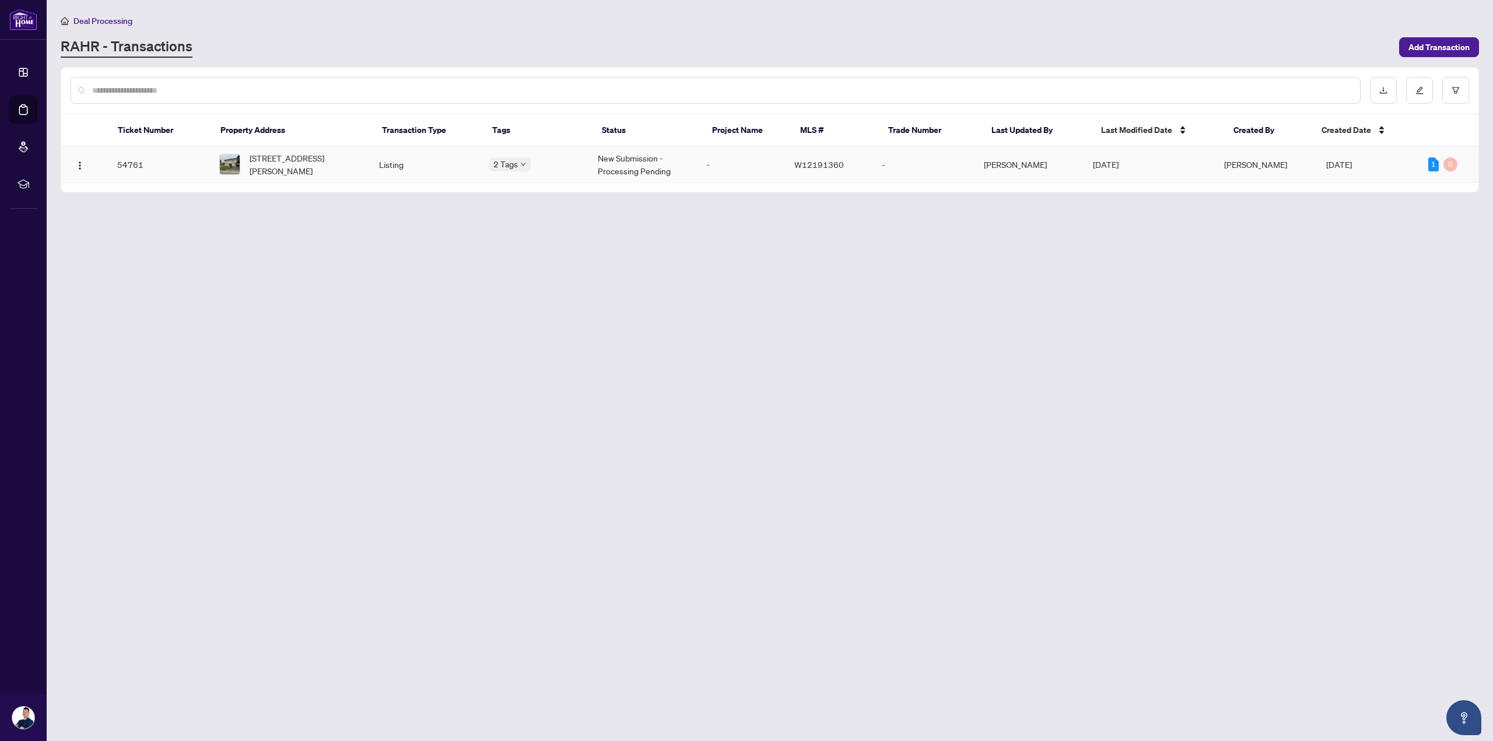
click at [373, 156] on td "Listing" at bounding box center [424, 165] width 109 height 36
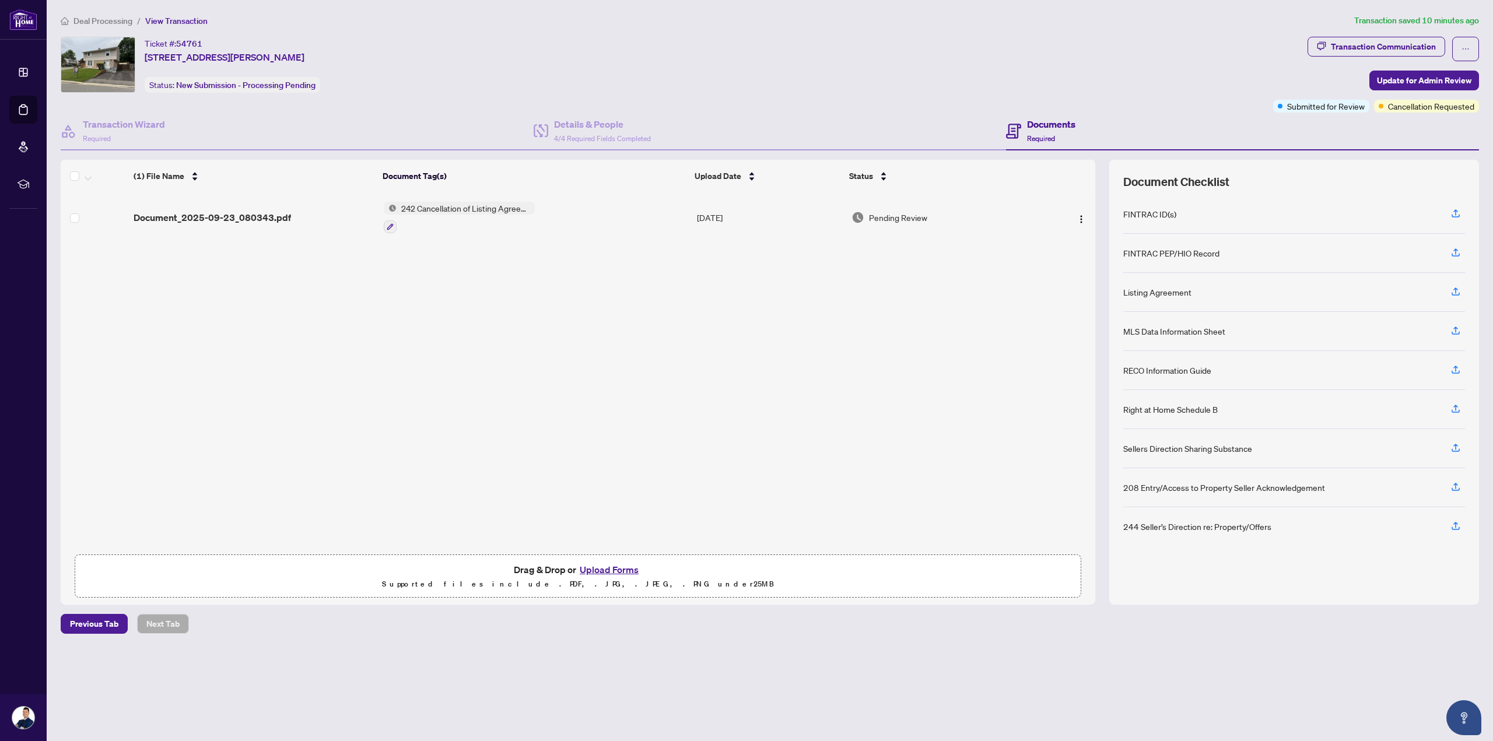
click at [748, 129] on div "Documents Required" at bounding box center [1242, 132] width 473 height 38
click at [456, 210] on span "Add a Document Tag" at bounding box center [438, 212] width 78 height 8
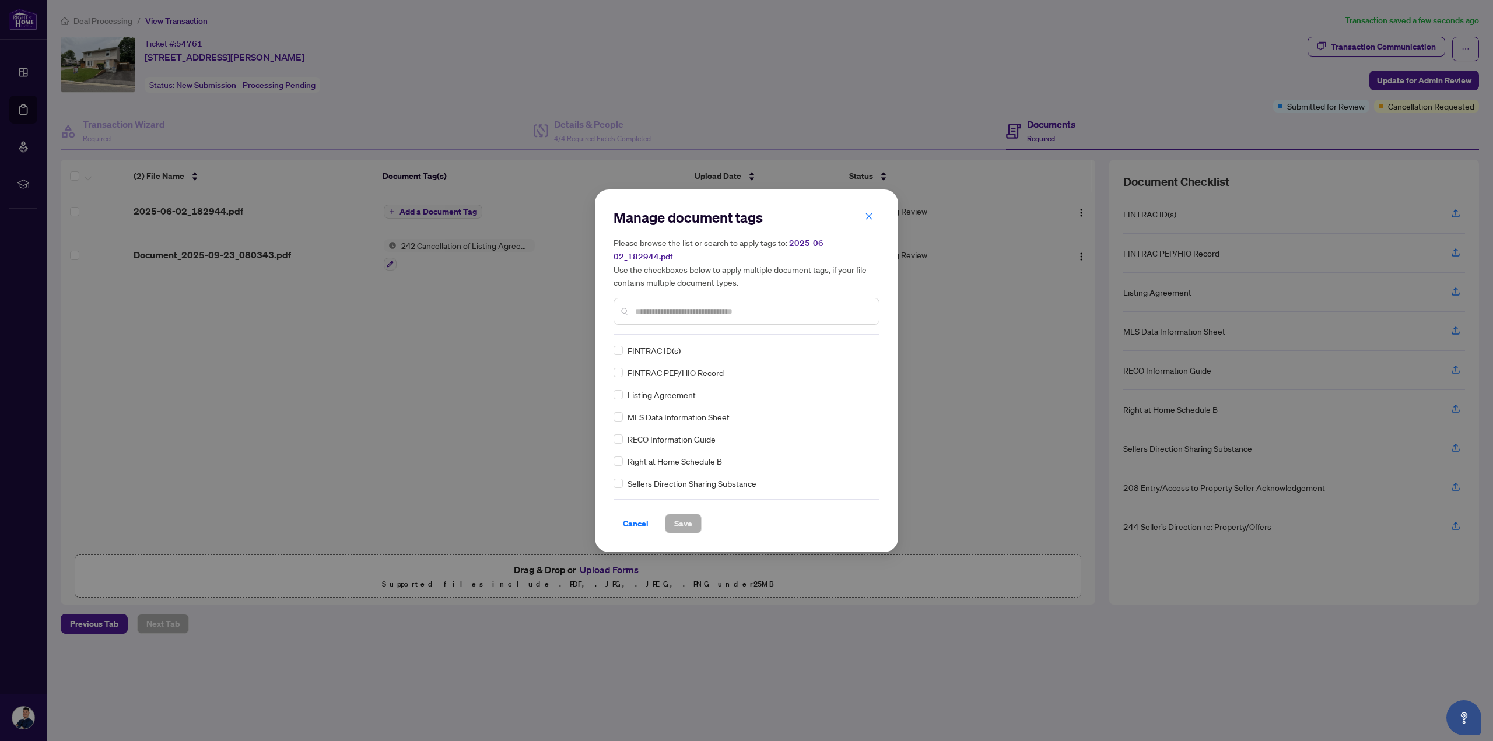
click at [623, 395] on div "Listing Agreement" at bounding box center [742, 394] width 259 height 13
click at [613, 419] on div "Manage document tags Please browse the list or search to apply tags to: 2025-06…" at bounding box center [746, 370] width 303 height 363
click at [621, 452] on label at bounding box center [617, 447] width 9 height 13
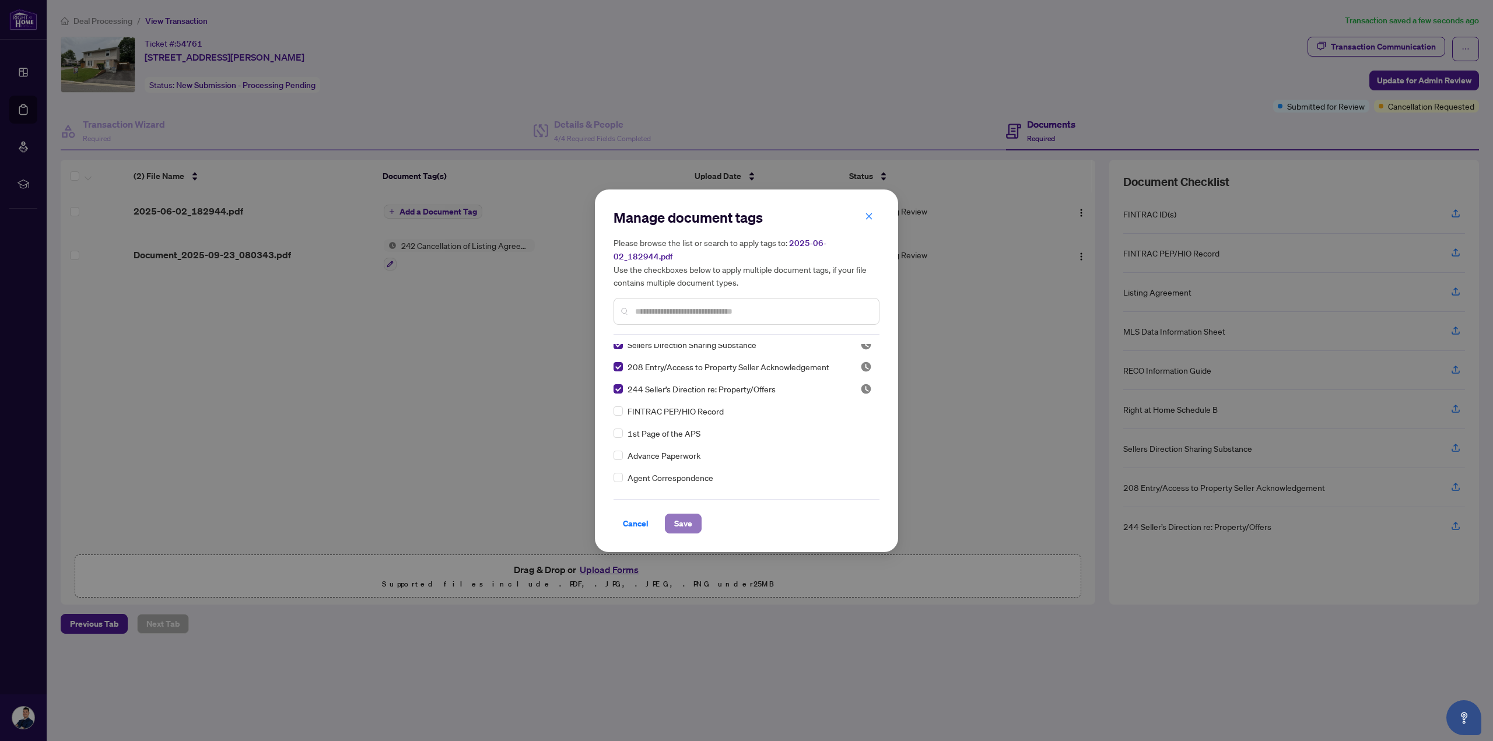
click at [686, 525] on span "Save" at bounding box center [683, 523] width 18 height 19
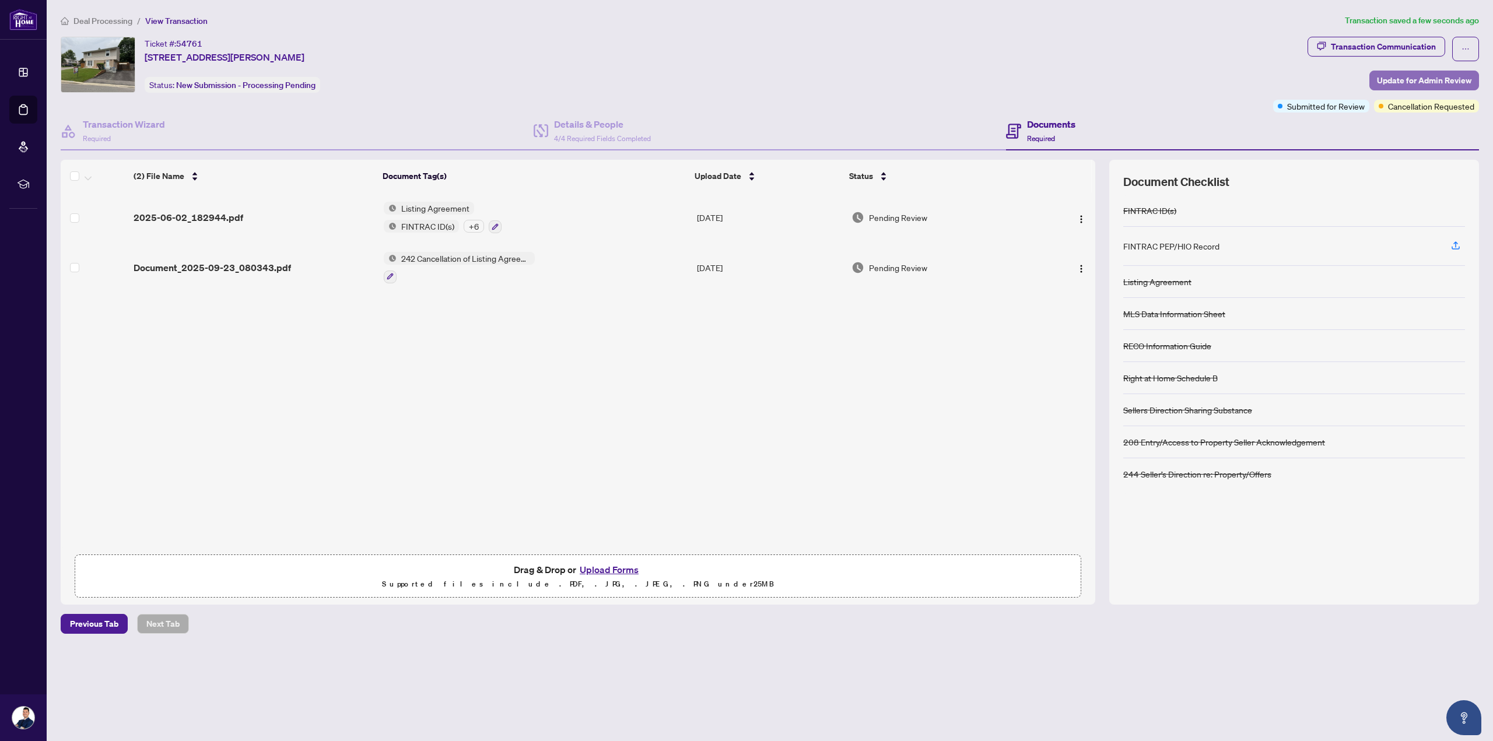
click at [748, 81] on span "Update for Admin Review" at bounding box center [1424, 80] width 94 height 19
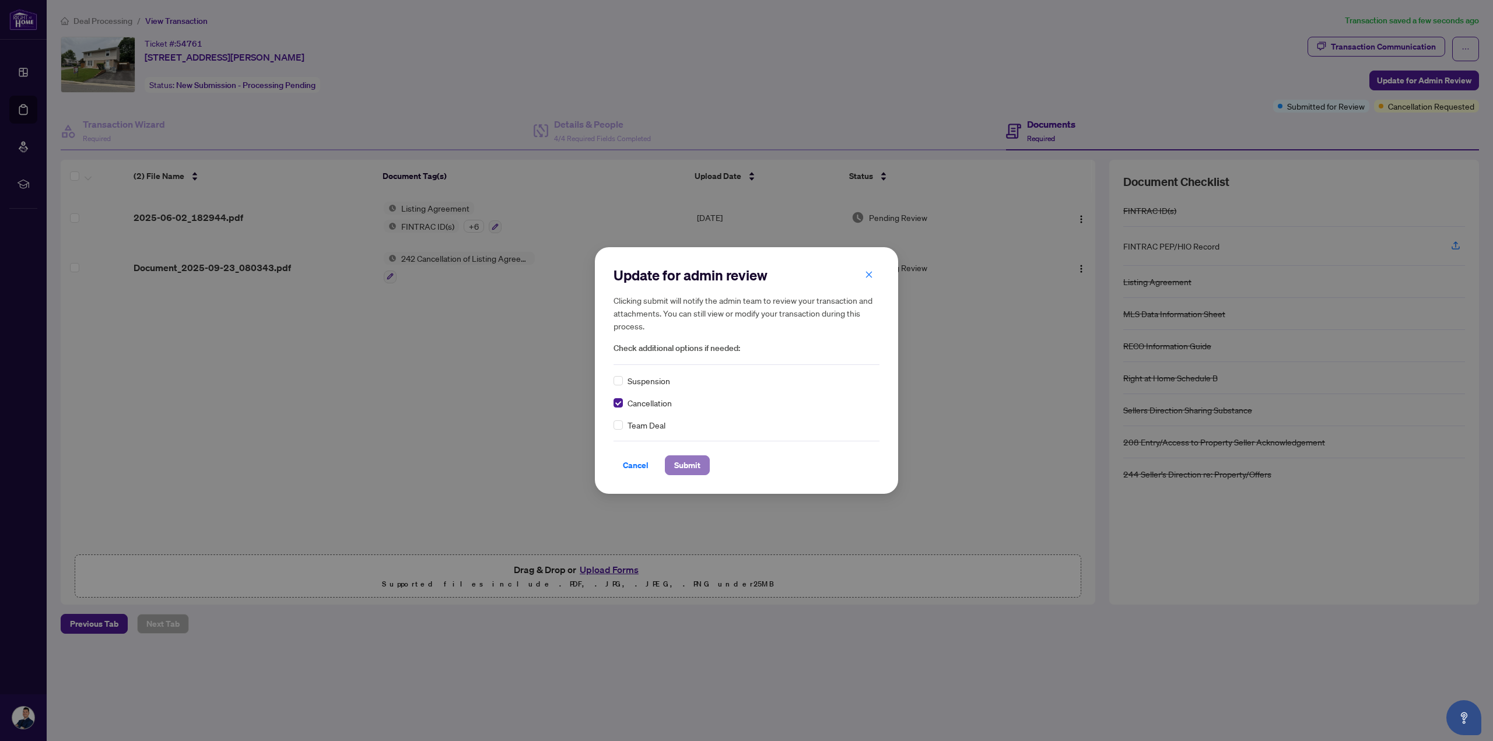
click at [677, 471] on span "Submit" at bounding box center [687, 465] width 26 height 19
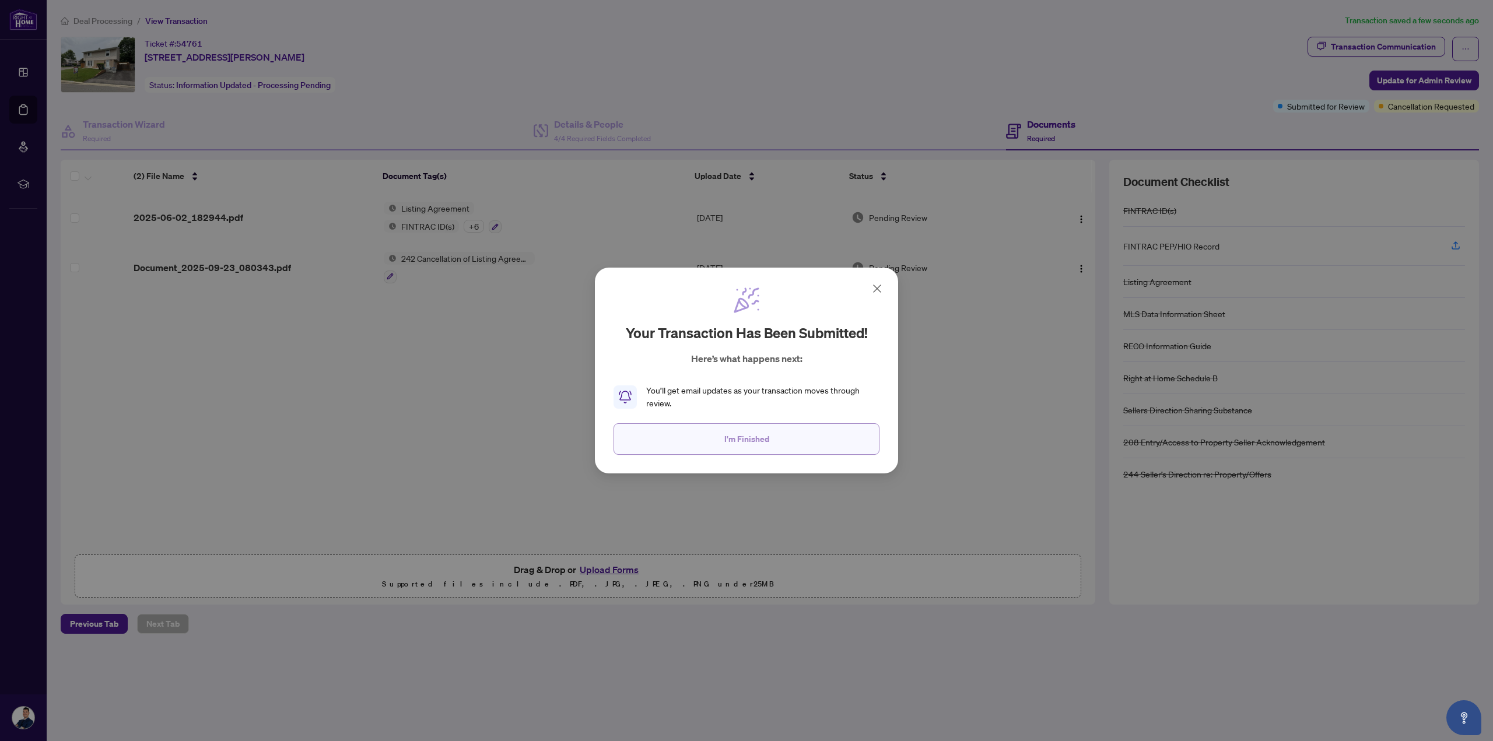
click at [697, 450] on button "I'm Finished" at bounding box center [746, 438] width 266 height 31
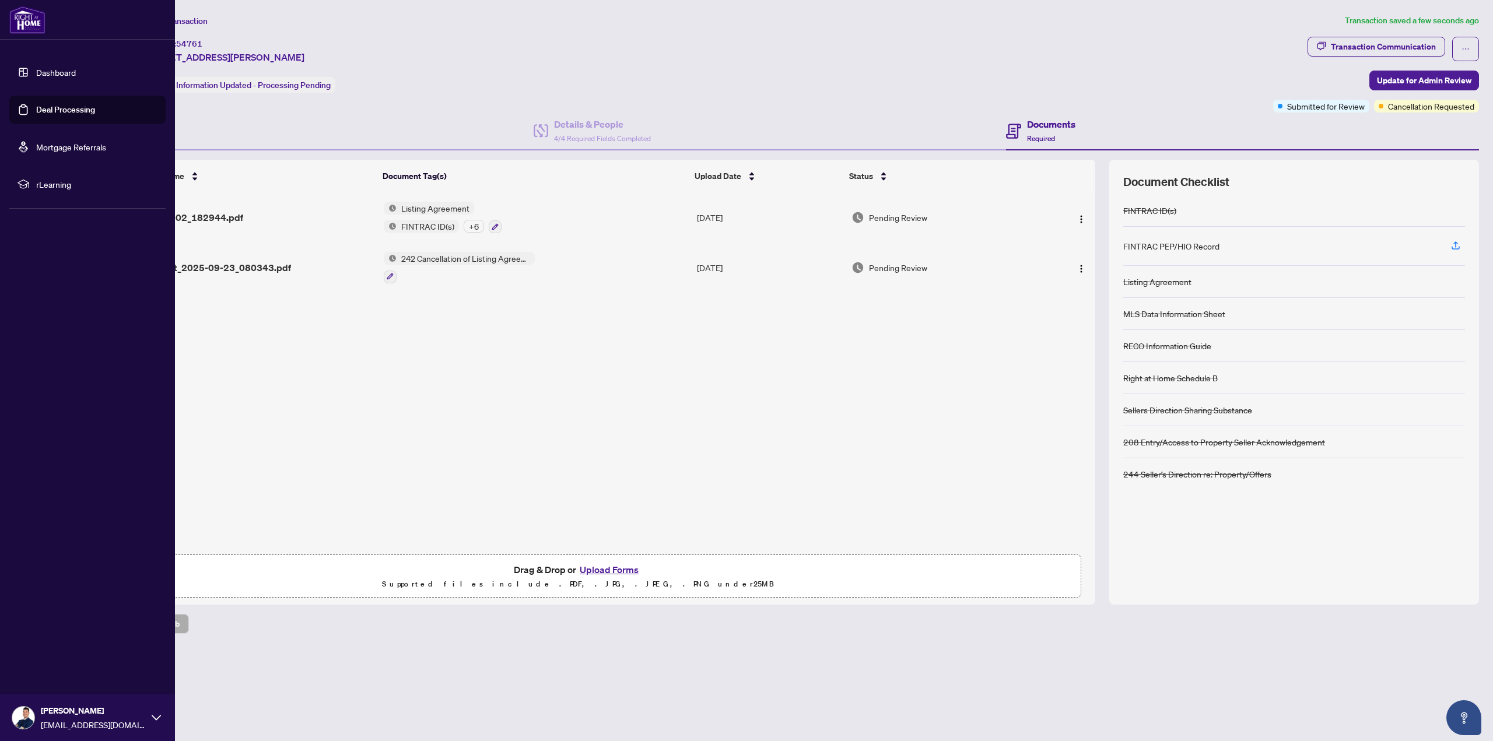
click at [36, 75] on link "Dashboard" at bounding box center [56, 72] width 40 height 10
